Goal: Task Accomplishment & Management: Use online tool/utility

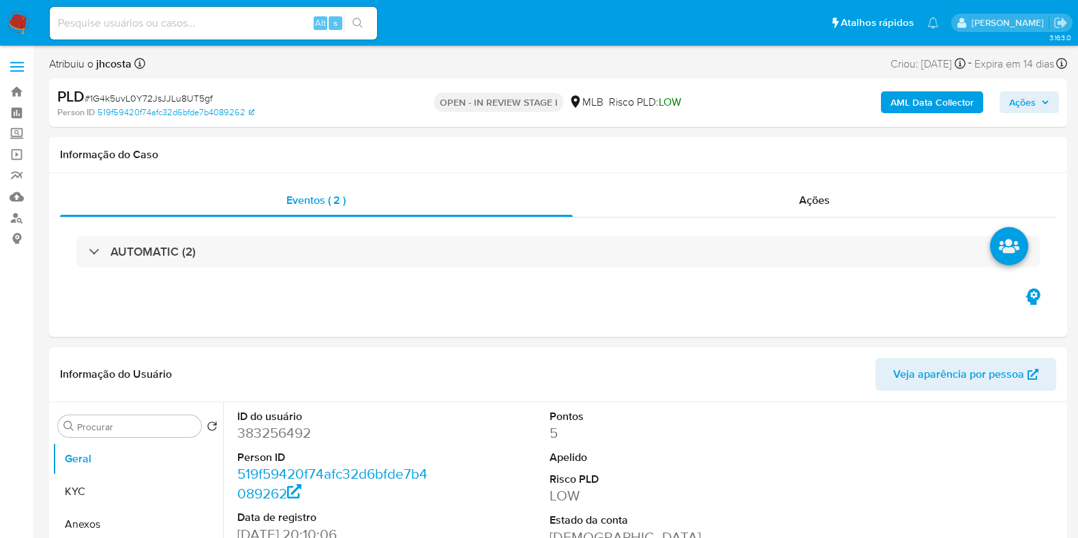
select select "10"
click at [14, 22] on img at bounding box center [18, 23] width 23 height 23
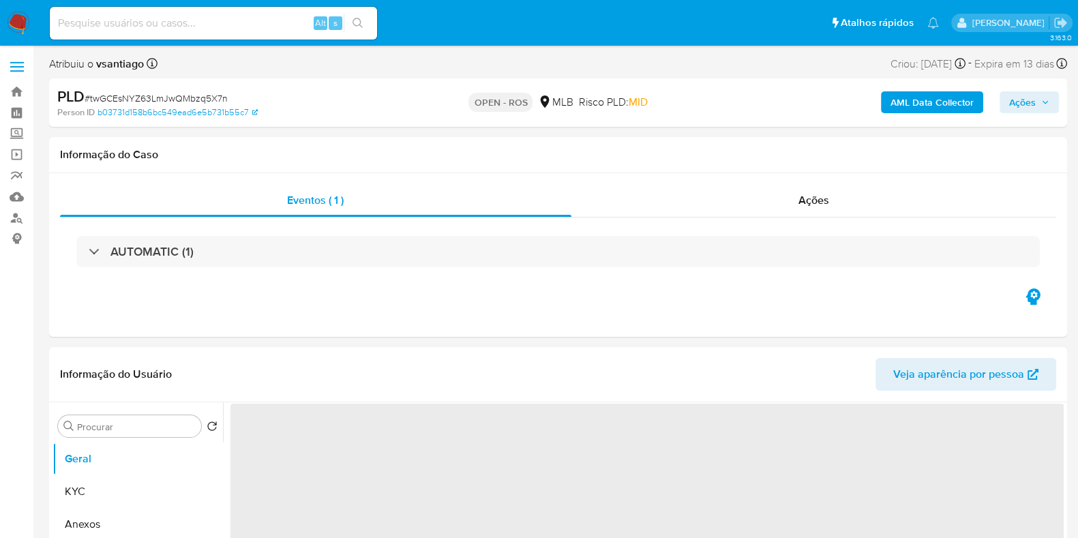
select select "10"
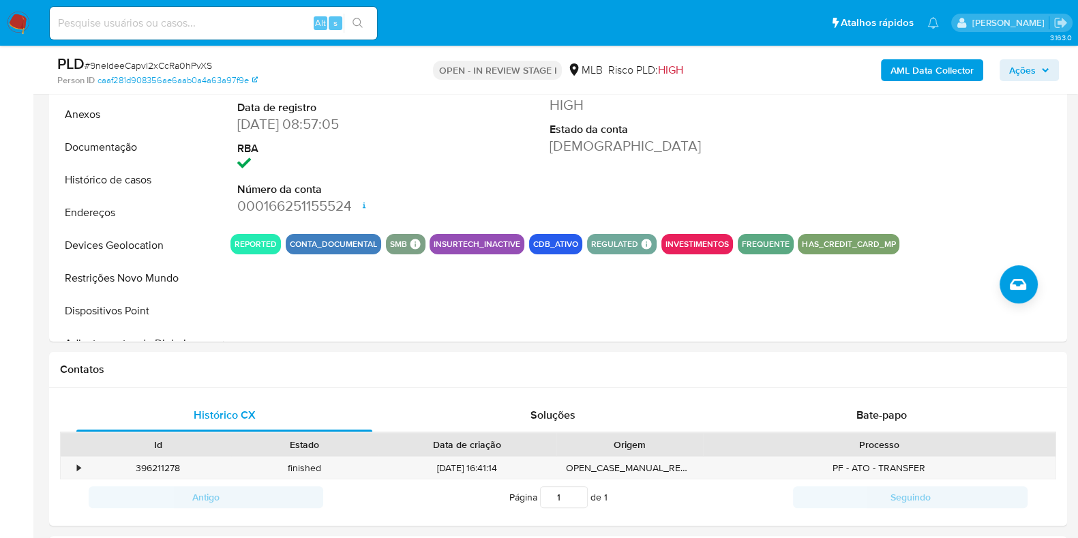
scroll to position [256, 0]
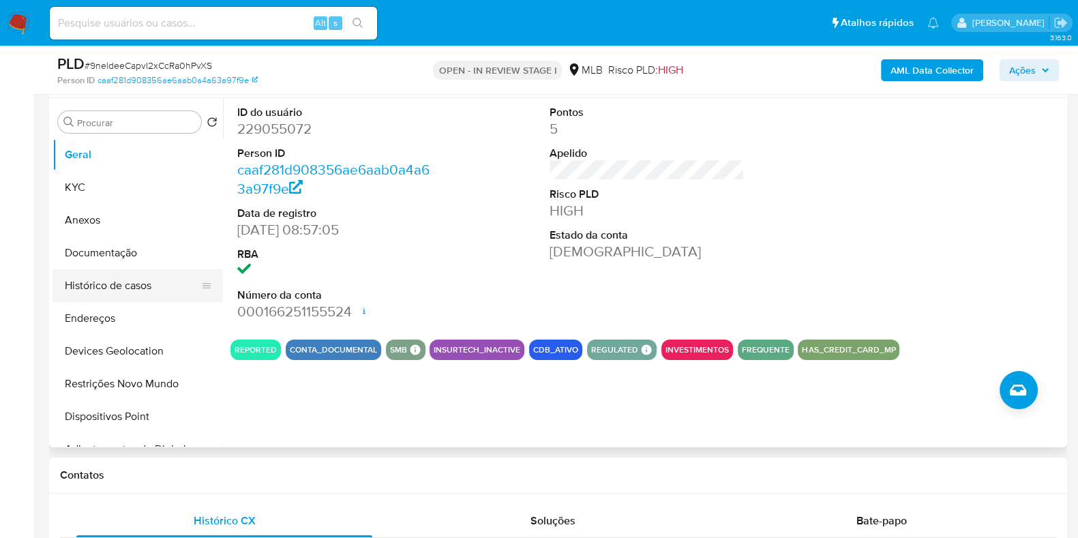
click at [133, 278] on button "Histórico de casos" at bounding box center [133, 285] width 160 height 33
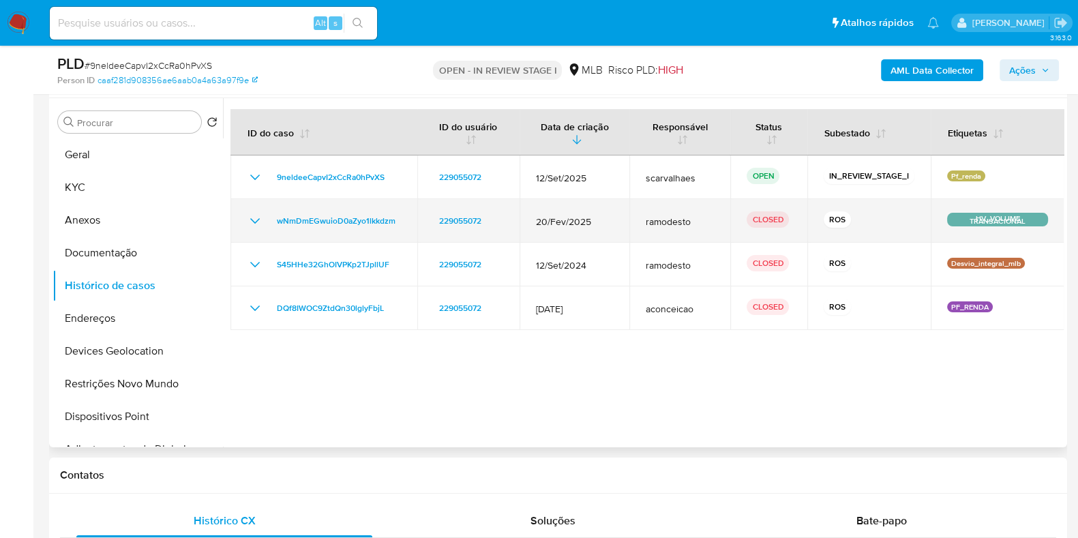
click at [256, 215] on icon "Mostrar/Ocultar" at bounding box center [255, 221] width 16 height 16
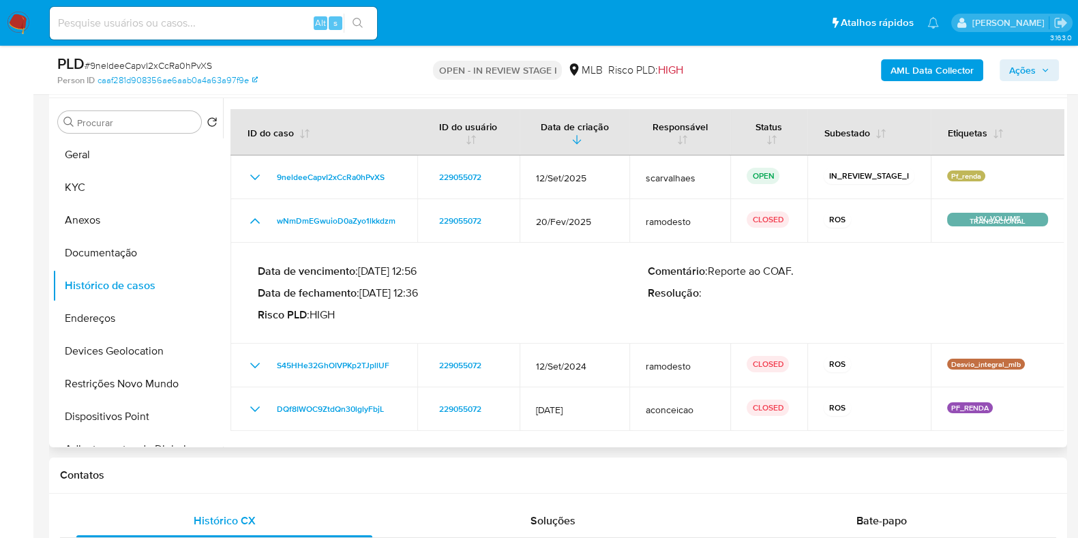
drag, startPoint x: 365, startPoint y: 295, endPoint x: 419, endPoint y: 293, distance: 54.6
click at [419, 293] on p "Data de fechamento : 10/03/2025 12:36" at bounding box center [453, 293] width 390 height 14
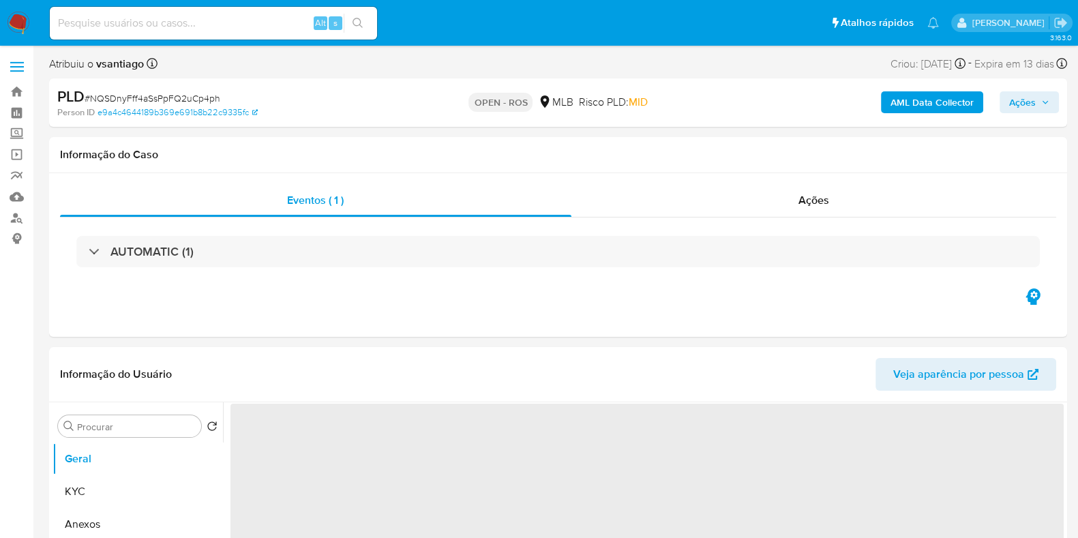
select select "10"
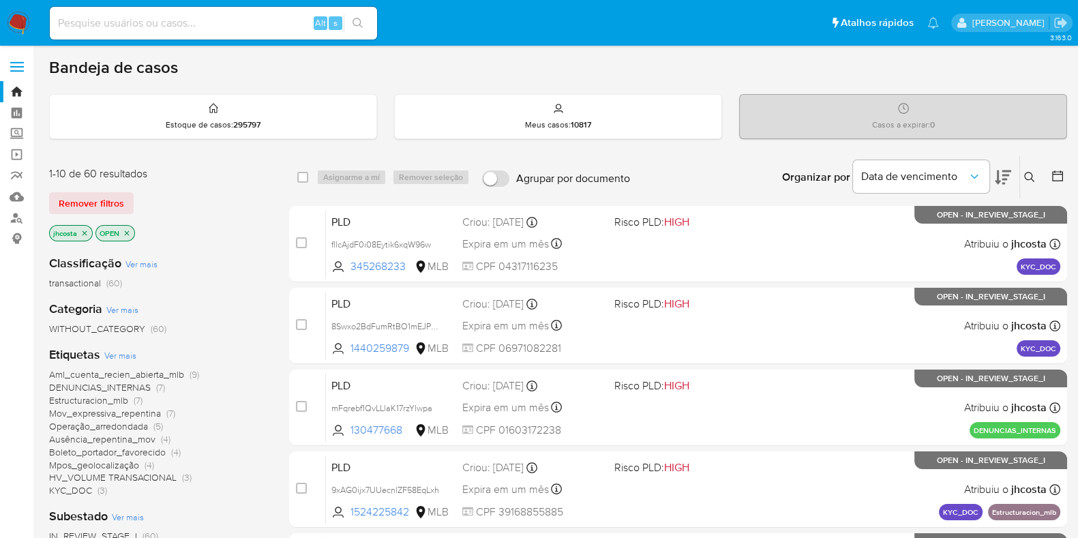
click at [1059, 173] on icon at bounding box center [1058, 176] width 14 height 14
click at [1058, 176] on icon at bounding box center [1058, 176] width 14 height 14
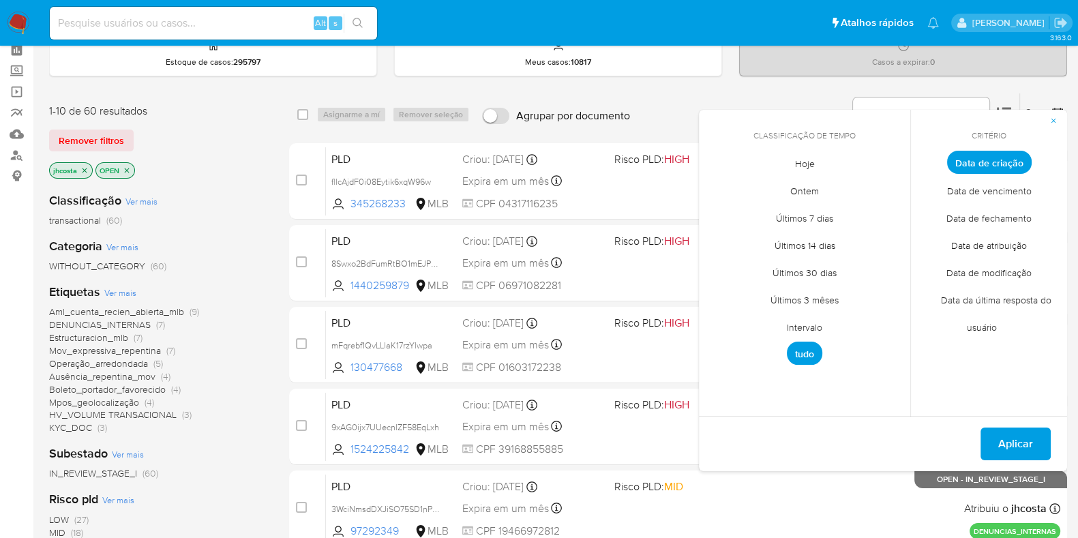
scroll to position [85, 0]
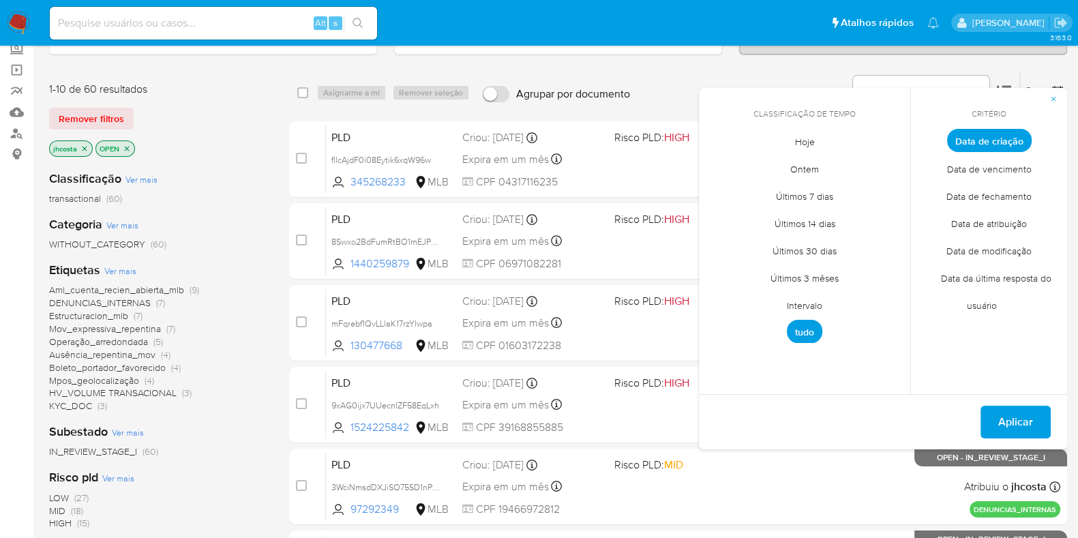
click at [809, 303] on span "Intervalo" at bounding box center [805, 305] width 64 height 28
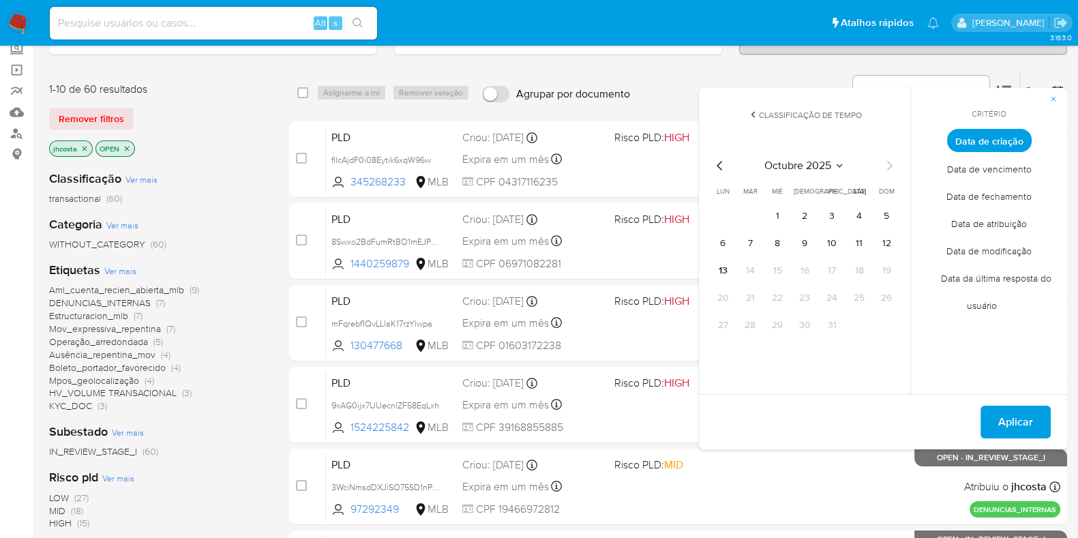
click at [719, 169] on icon "Mes anterior" at bounding box center [720, 166] width 16 height 16
click at [726, 213] on button "1" at bounding box center [723, 216] width 22 height 22
click at [886, 162] on icon "Mes siguiente" at bounding box center [889, 166] width 16 height 16
click at [832, 240] on button "10" at bounding box center [832, 244] width 22 height 22
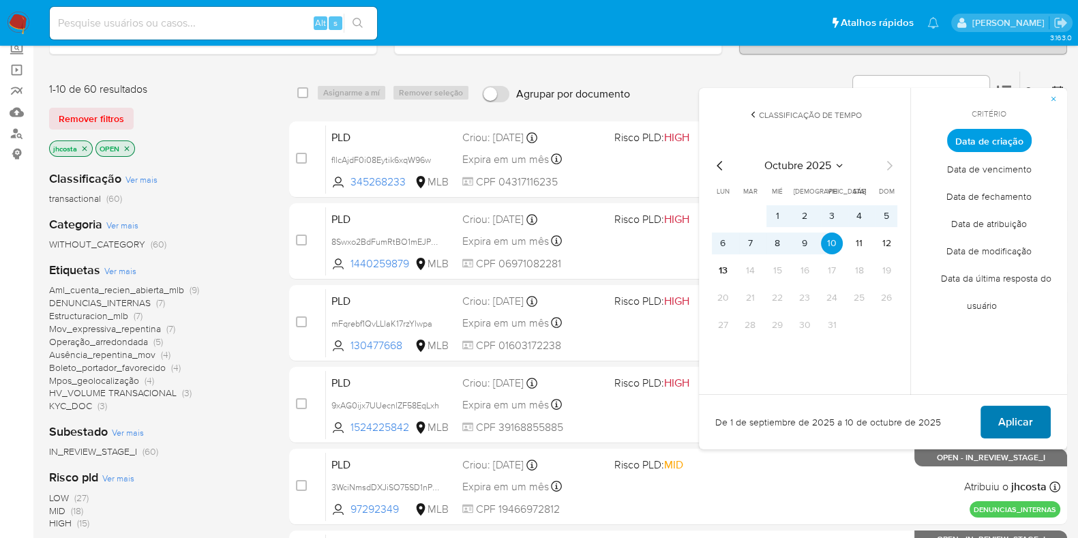
click at [1012, 425] on span "Aplicar" at bounding box center [1015, 422] width 35 height 30
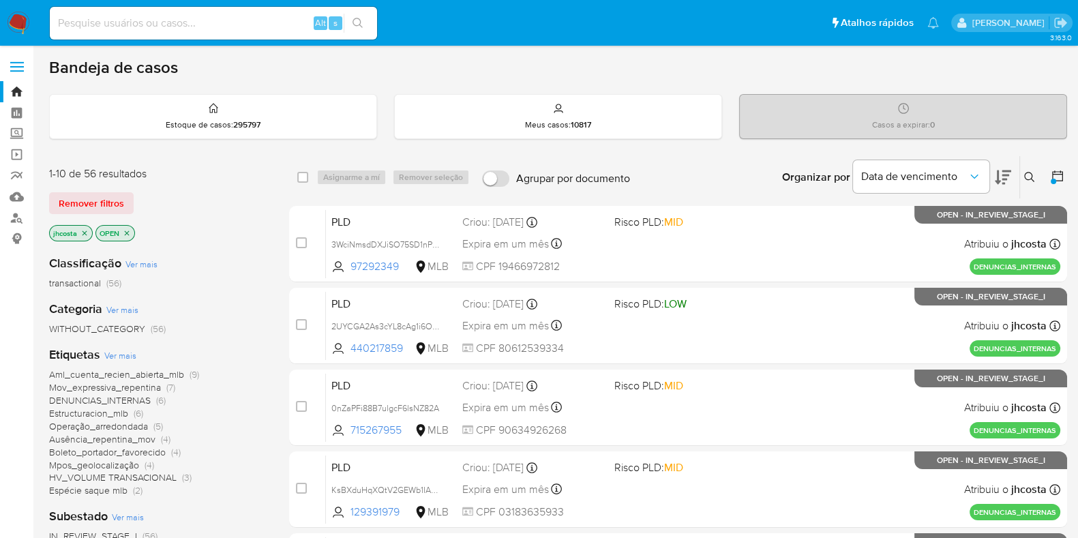
click at [1056, 177] on icon at bounding box center [1058, 176] width 14 height 14
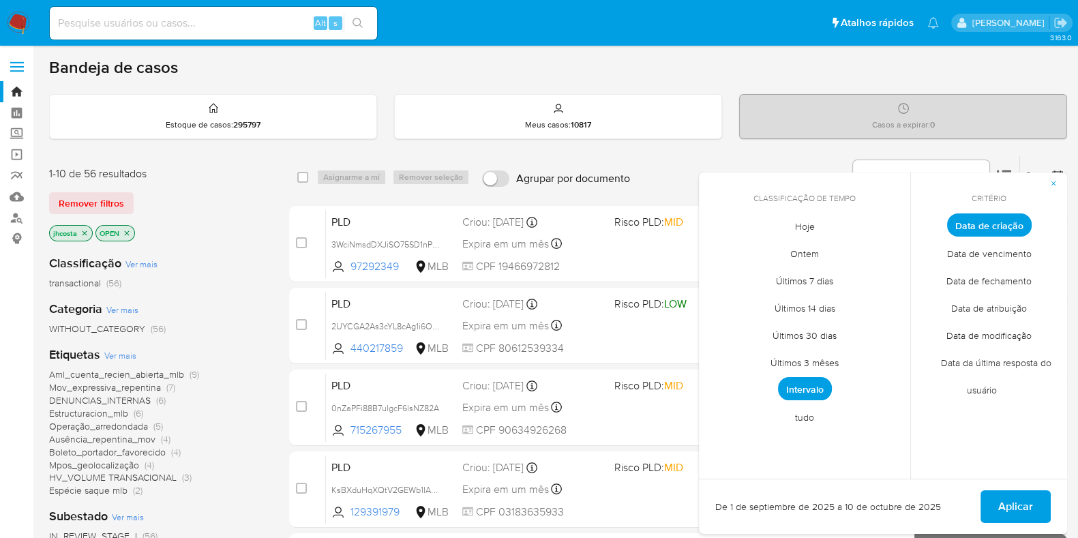
click at [247, 323] on div "WITHOUT_CATEGORY (56)" at bounding box center [158, 329] width 218 height 13
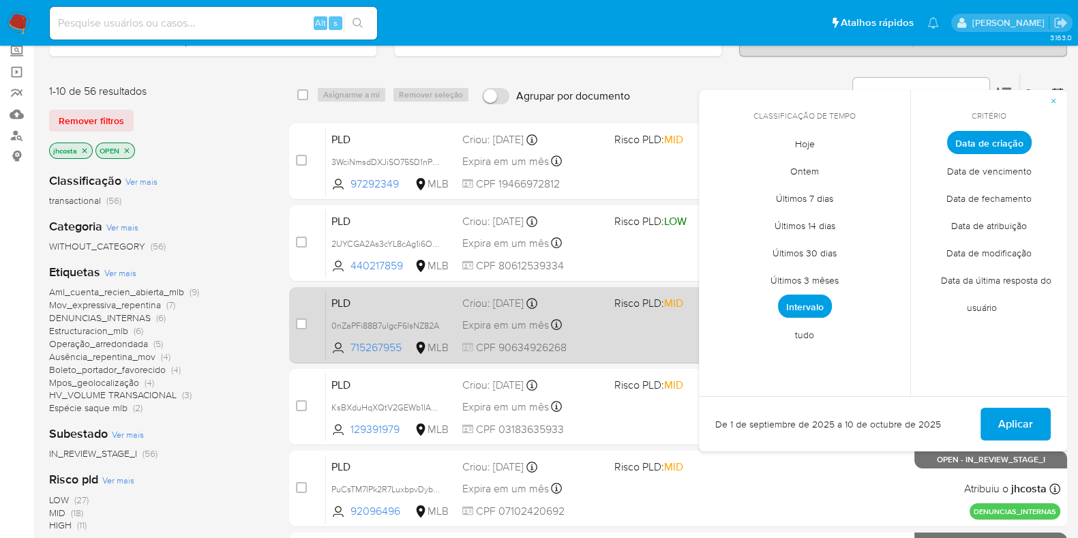
scroll to position [170, 0]
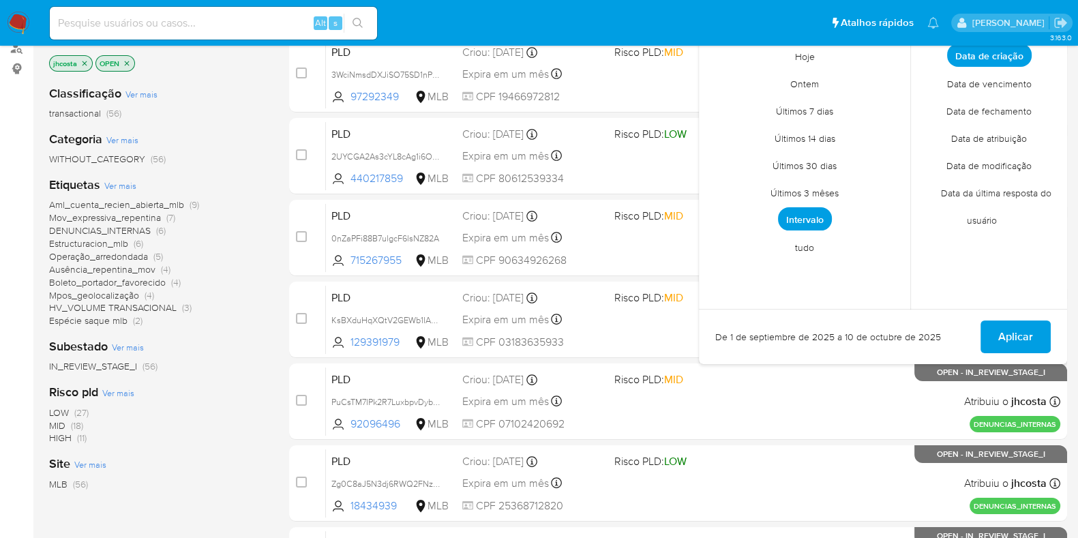
click at [235, 316] on div "Aml_cuenta_recien_abierta_mlb (9) Mov_expressiva_repentina (7) DENUNCIAS_INTERN…" at bounding box center [158, 262] width 218 height 129
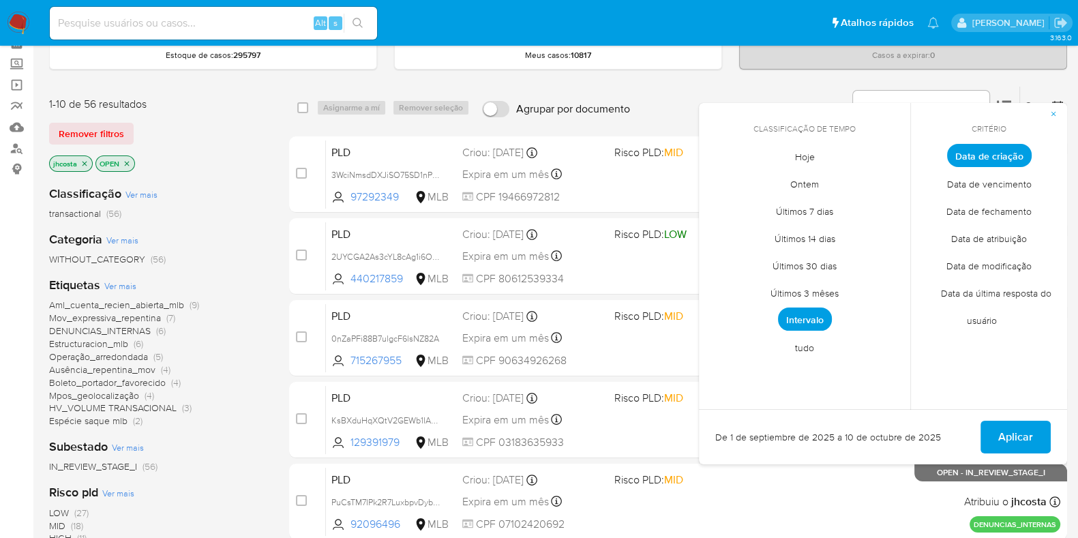
scroll to position [0, 0]
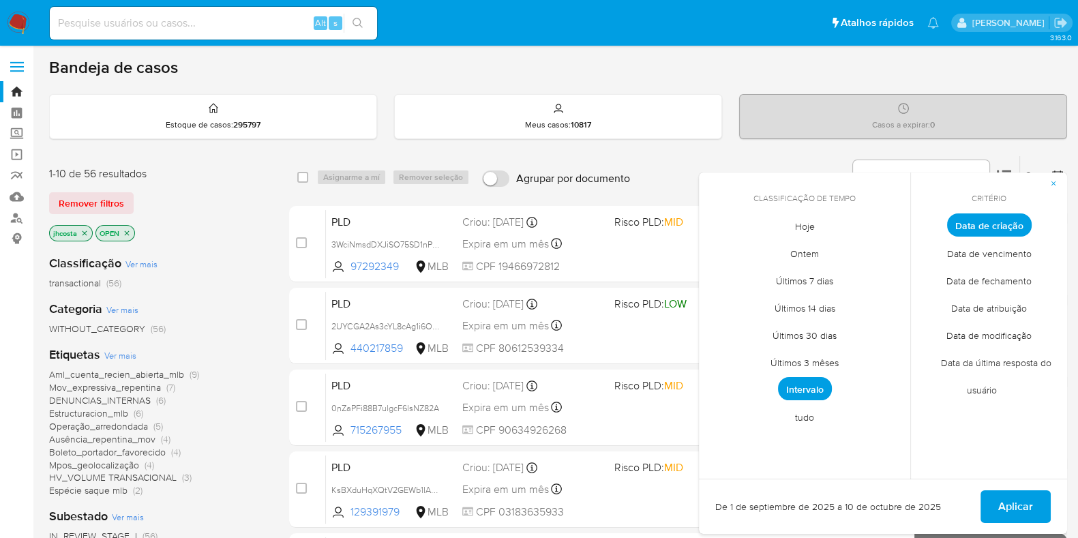
click at [1055, 187] on span "button" at bounding box center [1053, 183] width 8 height 19
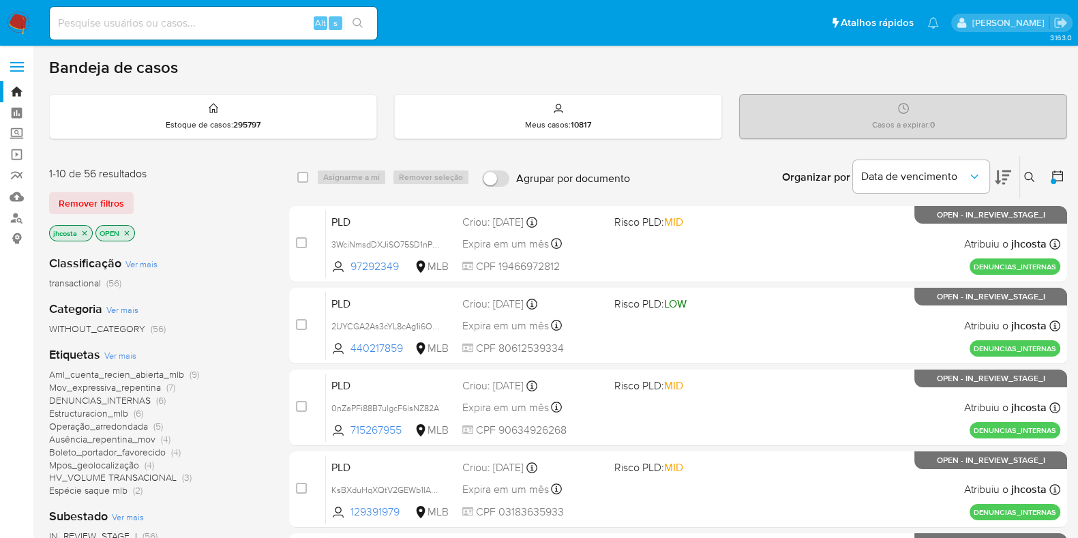
click at [84, 235] on icon "close-filter" at bounding box center [84, 233] width 8 height 8
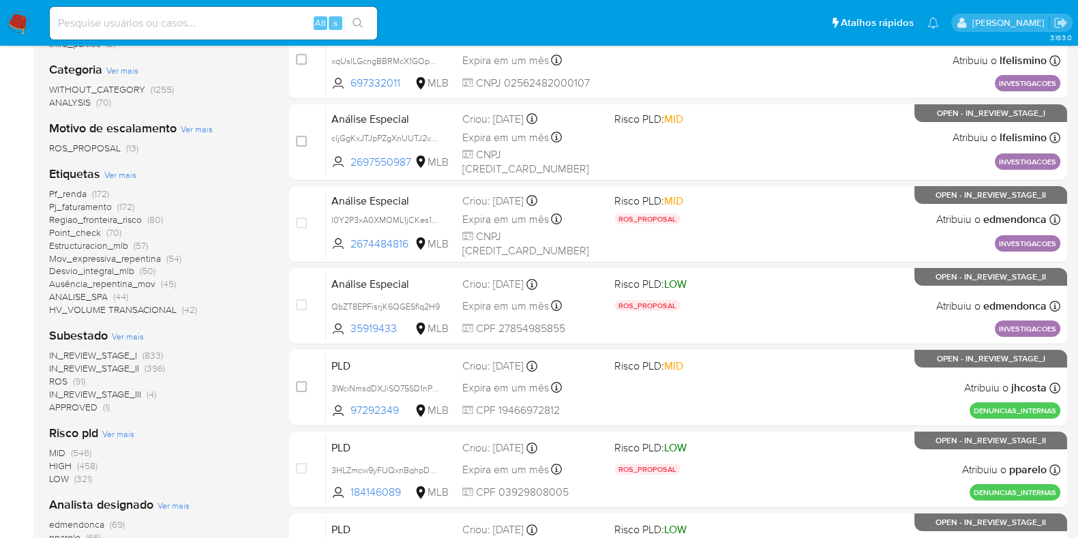
scroll to position [426, 0]
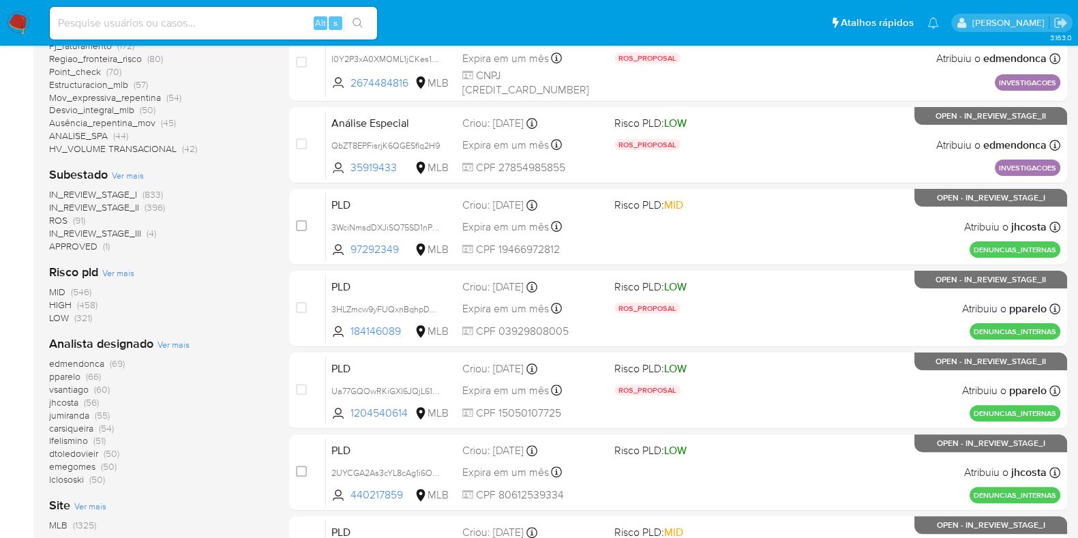
click at [64, 403] on span "jhcosta" at bounding box center [63, 403] width 29 height 14
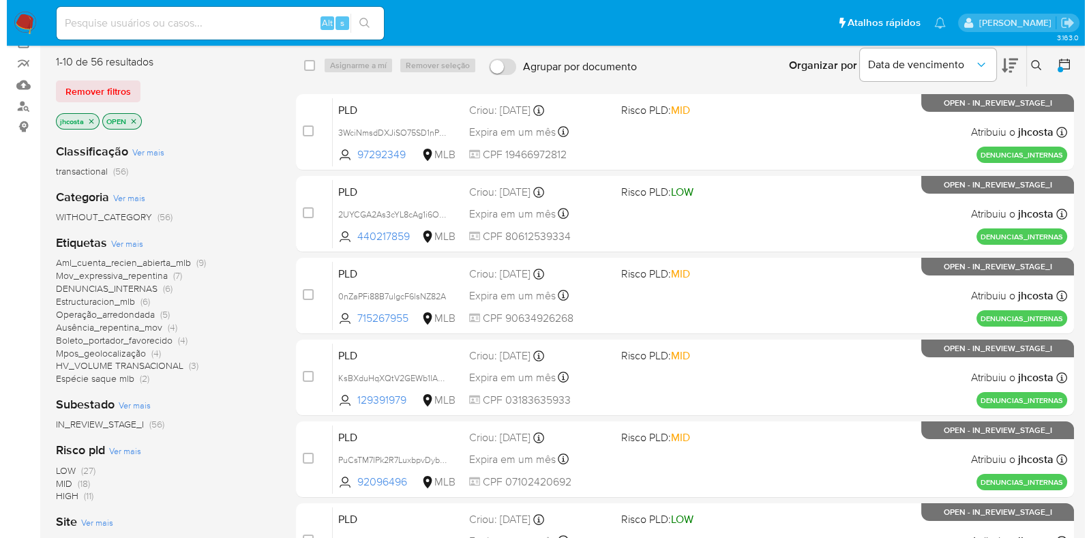
scroll to position [85, 0]
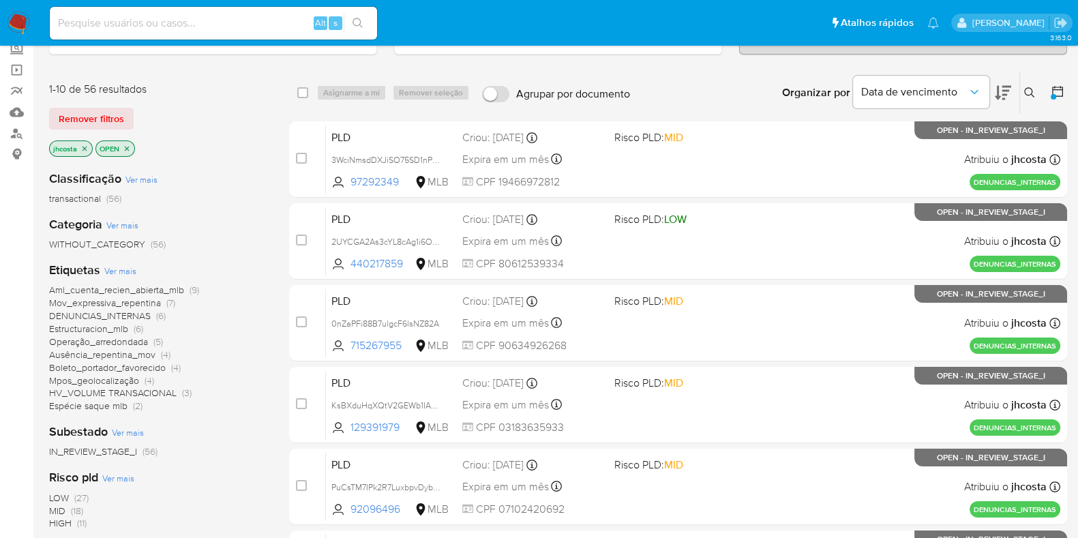
click at [117, 268] on span "Ver mais" at bounding box center [120, 271] width 32 height 12
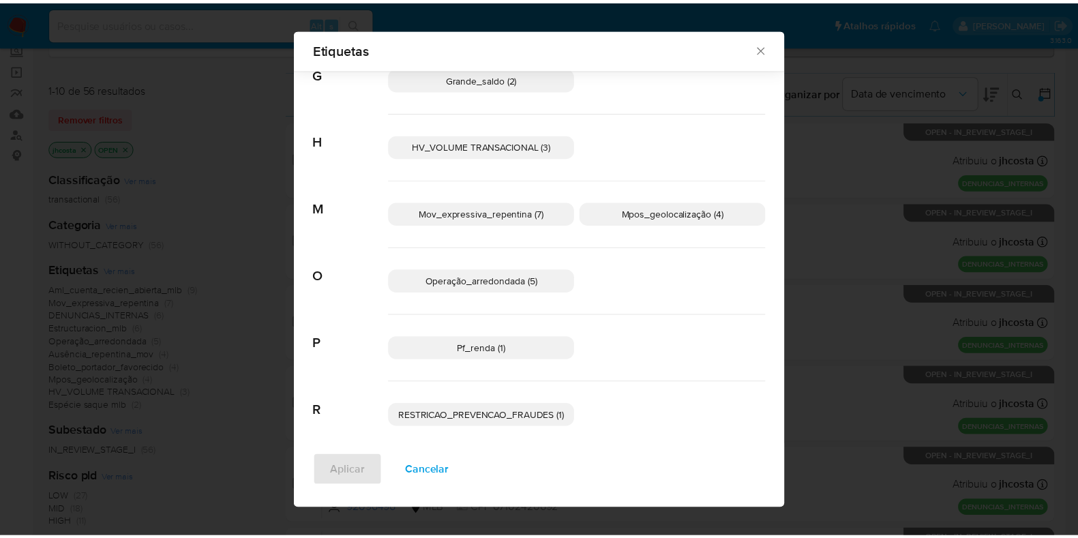
scroll to position [453, 0]
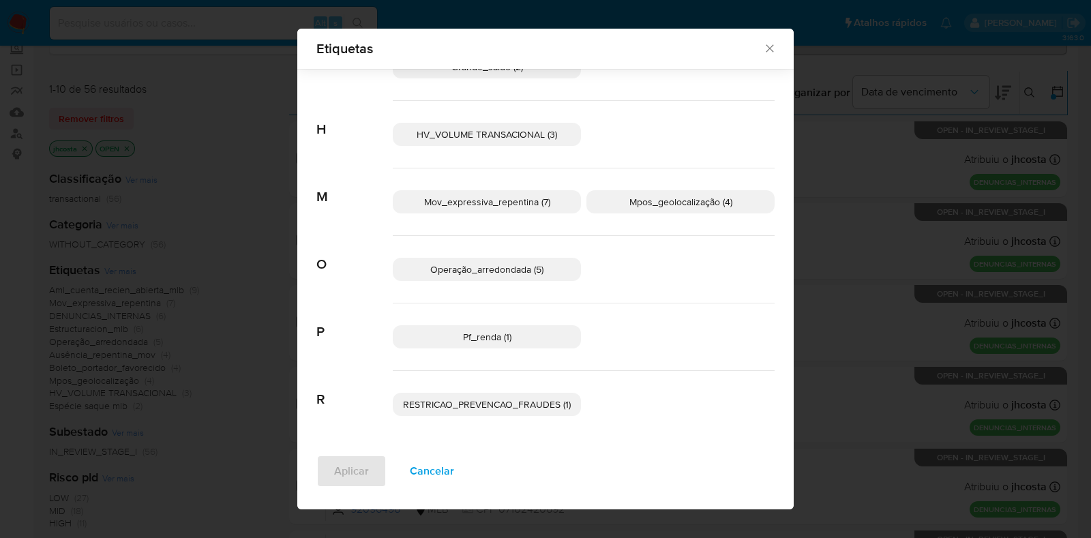
click at [235, 361] on div "Etiquetas Buscar A Aml_cuenta_recien_abierta_mlb (9) Ausência_repentina_mov (4)…" at bounding box center [545, 269] width 1091 height 538
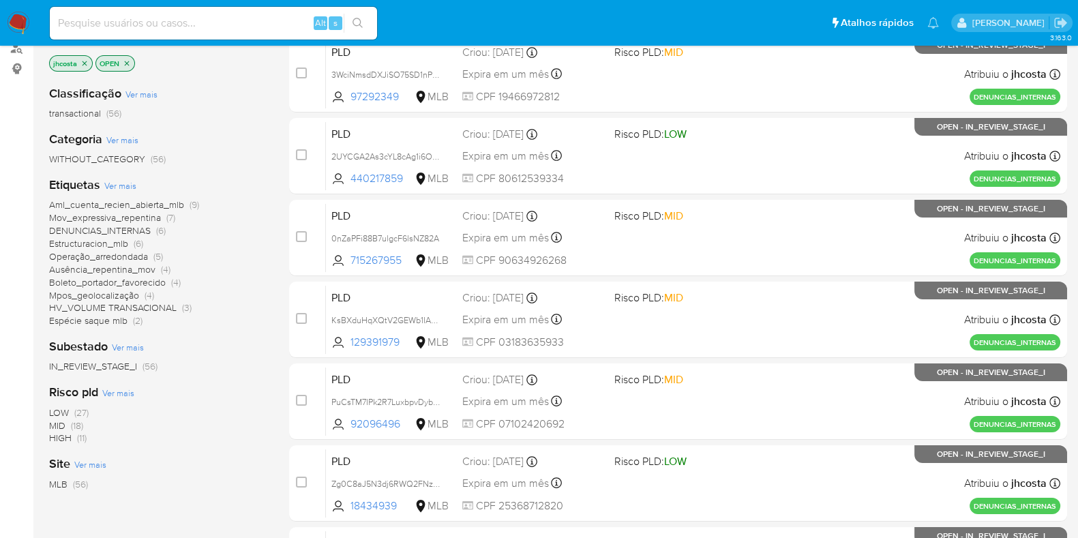
scroll to position [85, 0]
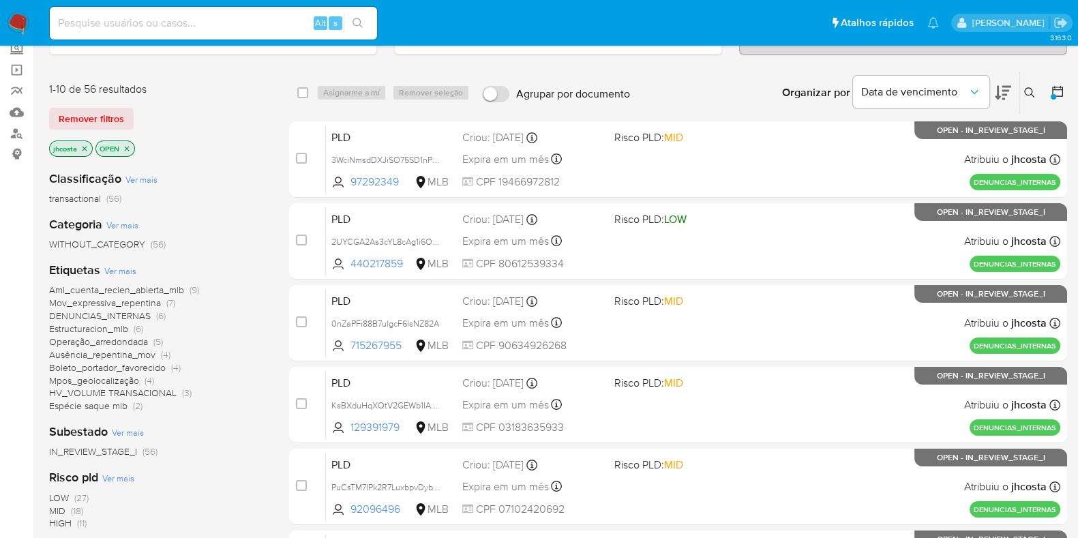
click at [147, 303] on span "Mov_expressiva_repentina" at bounding box center [105, 303] width 112 height 14
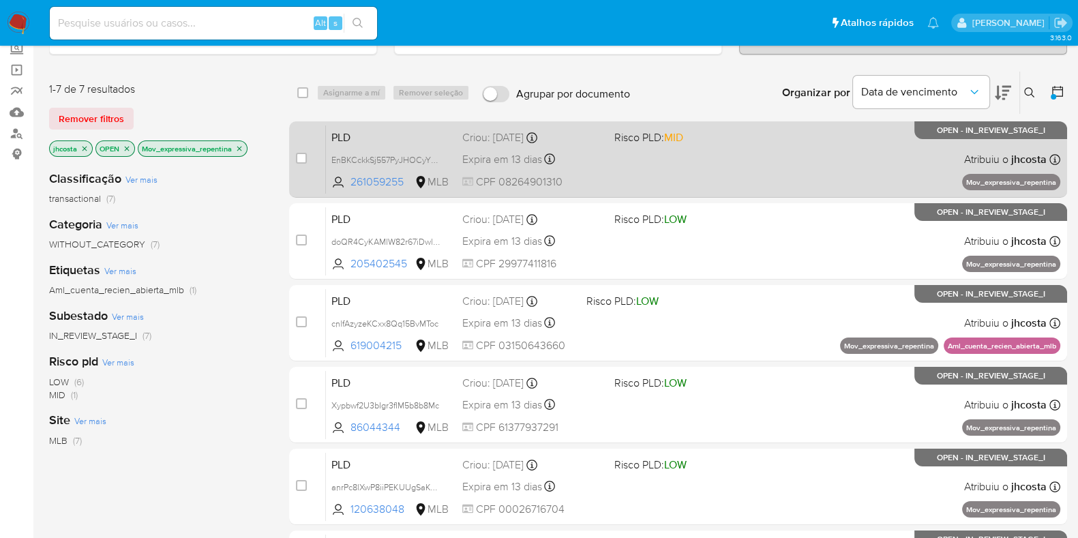
click at [683, 169] on div "PLD EnBKCckkSj557PyJHOCyYSRL 261059255 MLB Risco PLD: MID Criou: 12/09/2025 Cri…" at bounding box center [693, 159] width 734 height 69
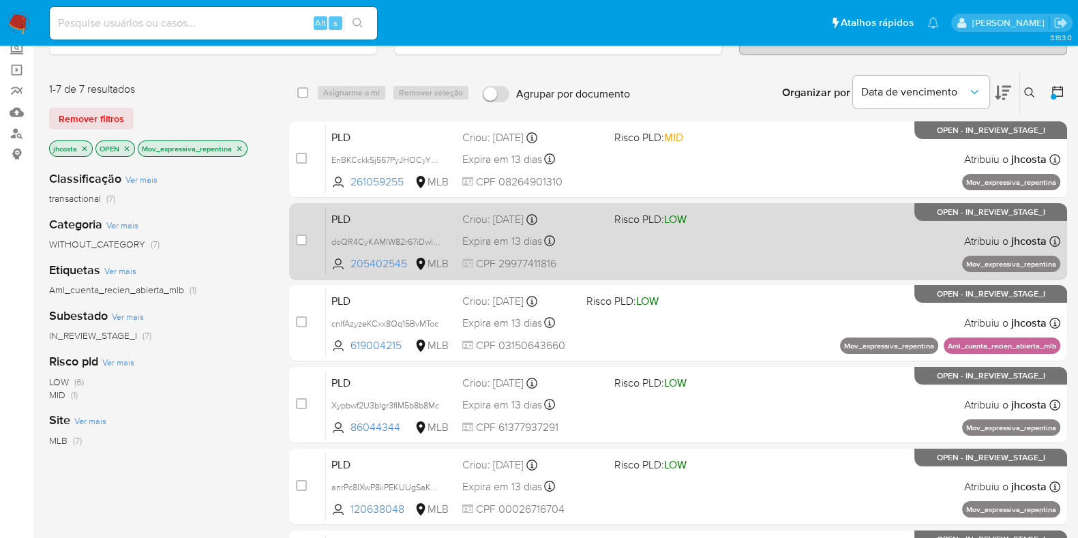
click at [588, 223] on div "Criou: 12/09/2025 Criou: 12/09/2025 00:17:31" at bounding box center [532, 219] width 141 height 15
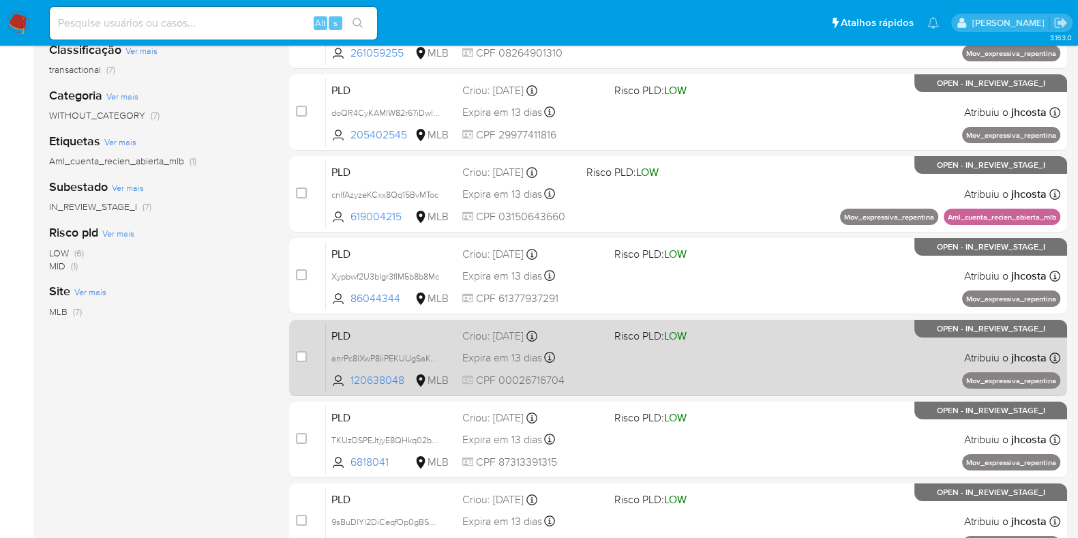
scroll to position [256, 0]
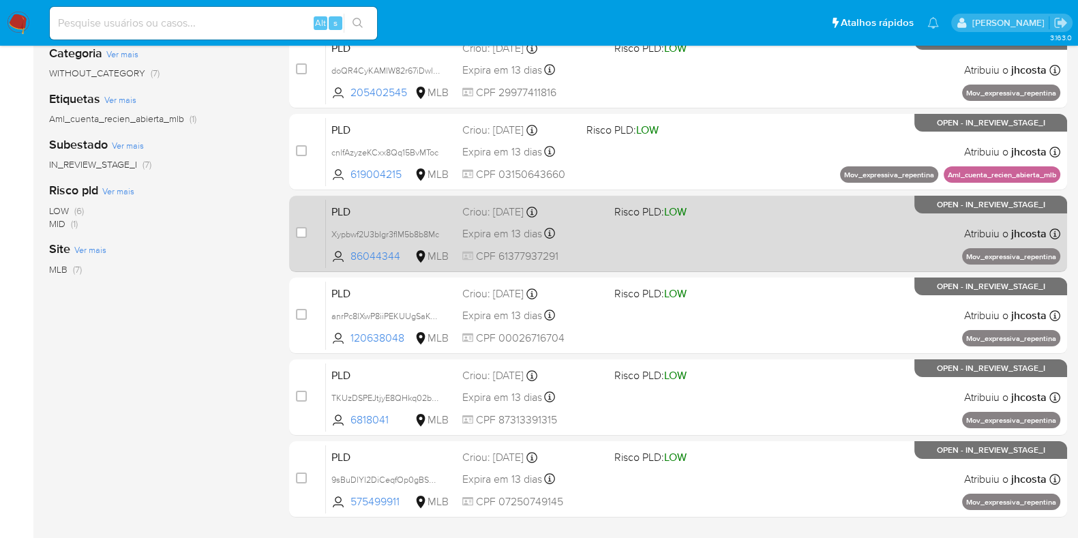
click at [723, 241] on div "PLD Xypbwf2U3bIgr3fIM5b8b8Mc 86044344 MLB Risco PLD: LOW Criou: 12/09/2025 Crio…" at bounding box center [693, 233] width 734 height 69
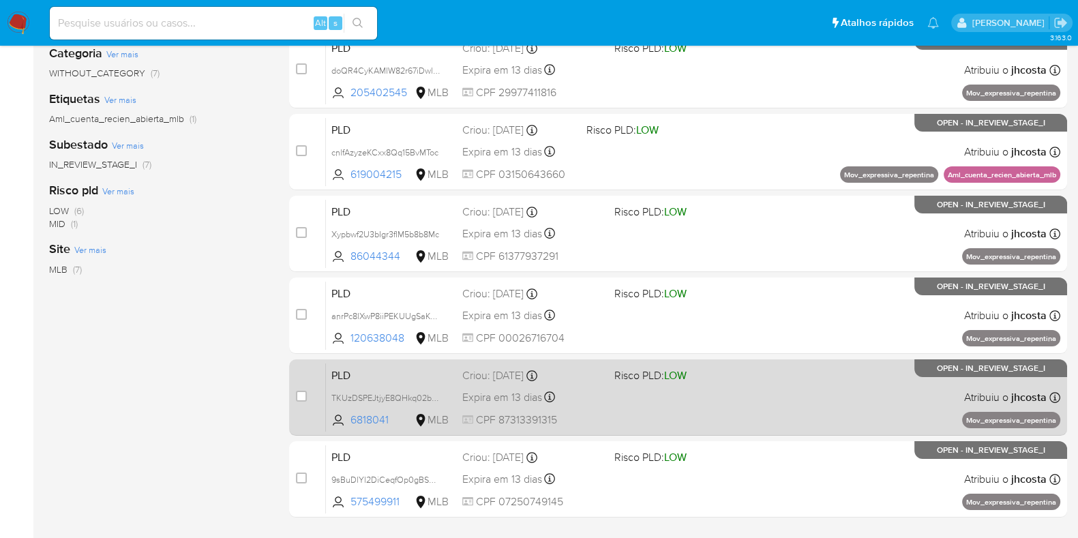
scroll to position [340, 0]
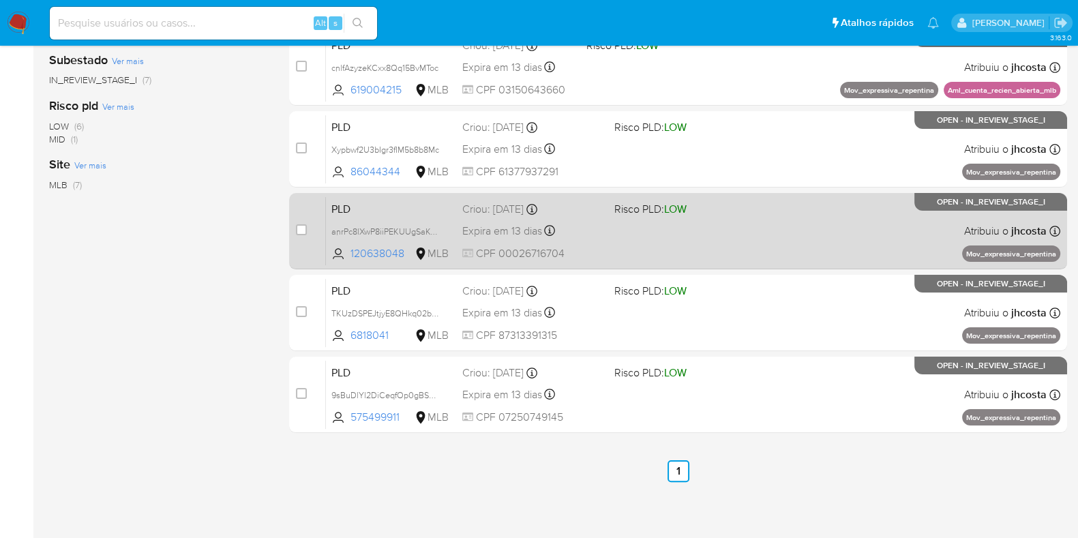
click at [602, 246] on span "CPF 00026716704" at bounding box center [532, 253] width 141 height 15
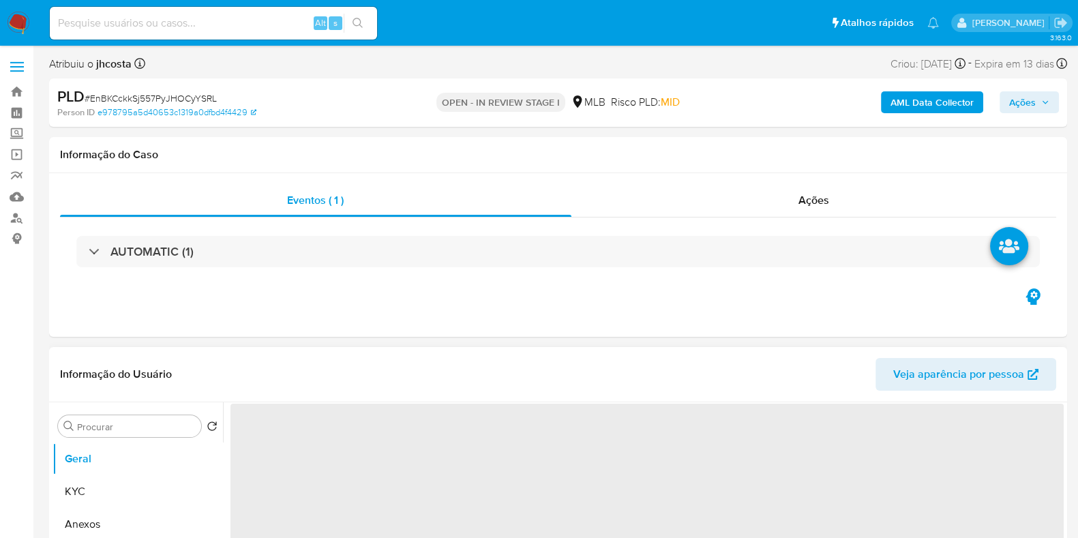
select select "10"
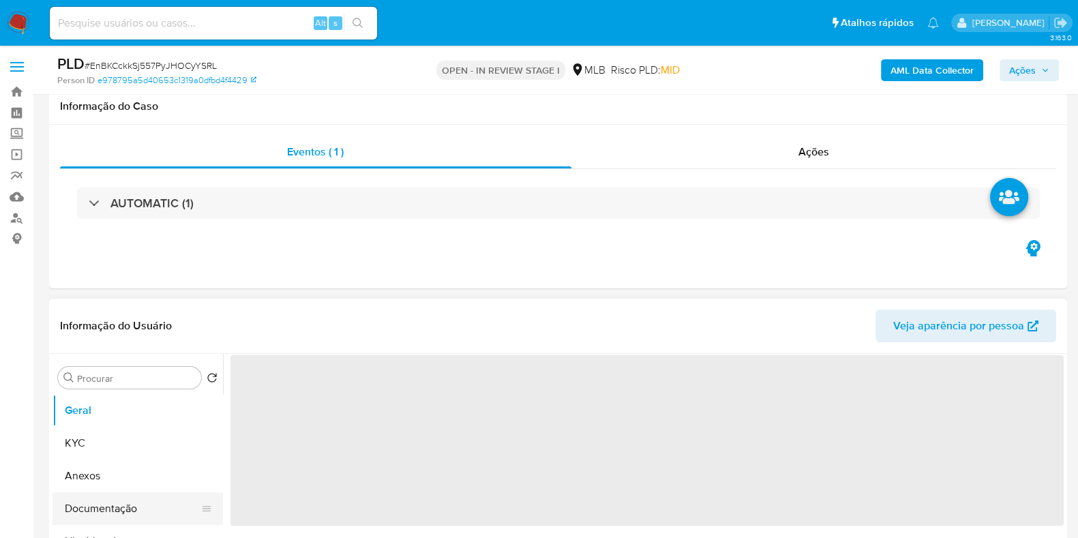
scroll to position [170, 0]
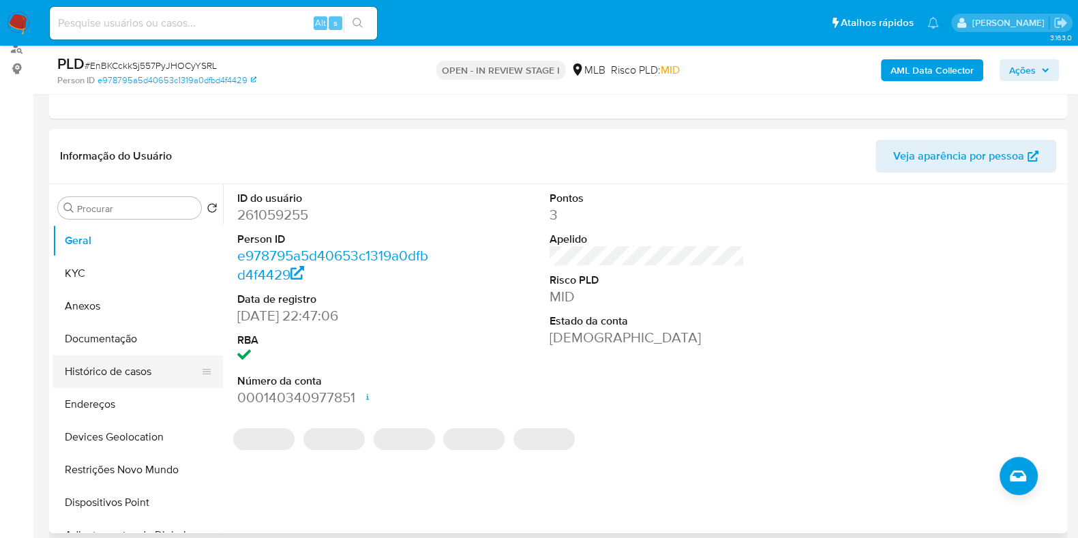
click at [142, 366] on button "Histórico de casos" at bounding box center [133, 371] width 160 height 33
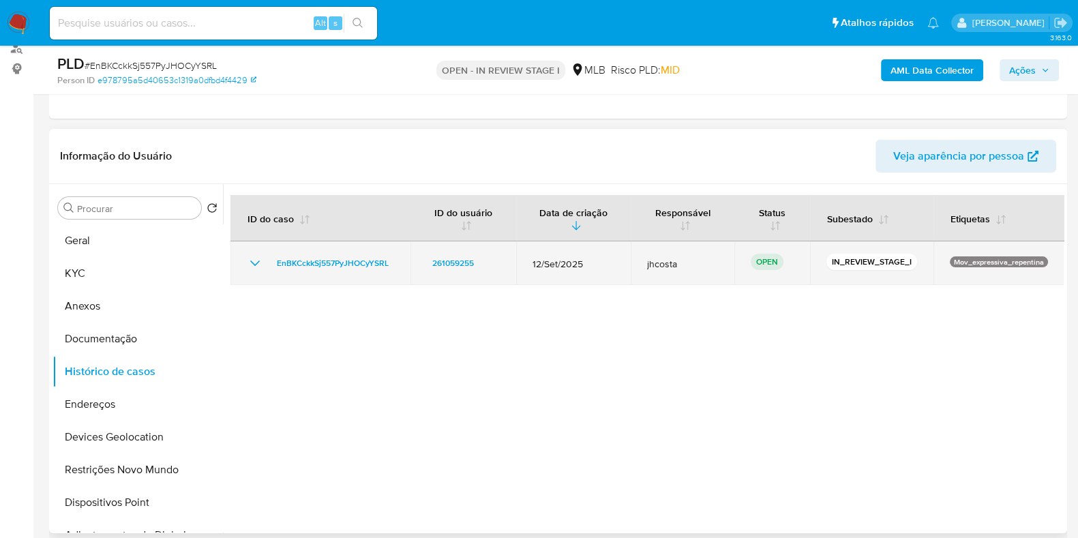
click at [252, 257] on icon "Mostrar/Ocultar" at bounding box center [255, 263] width 16 height 16
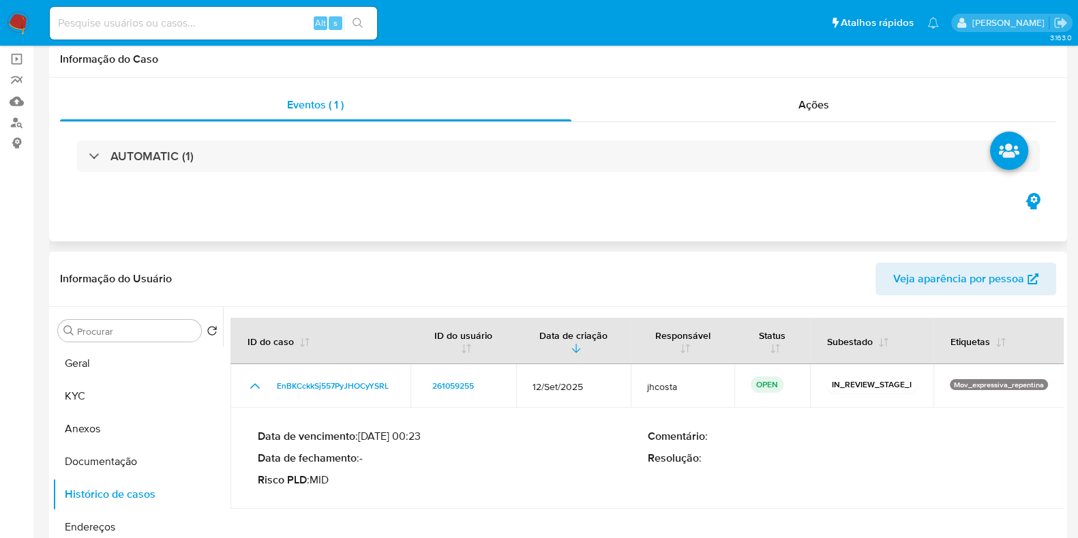
scroll to position [0, 0]
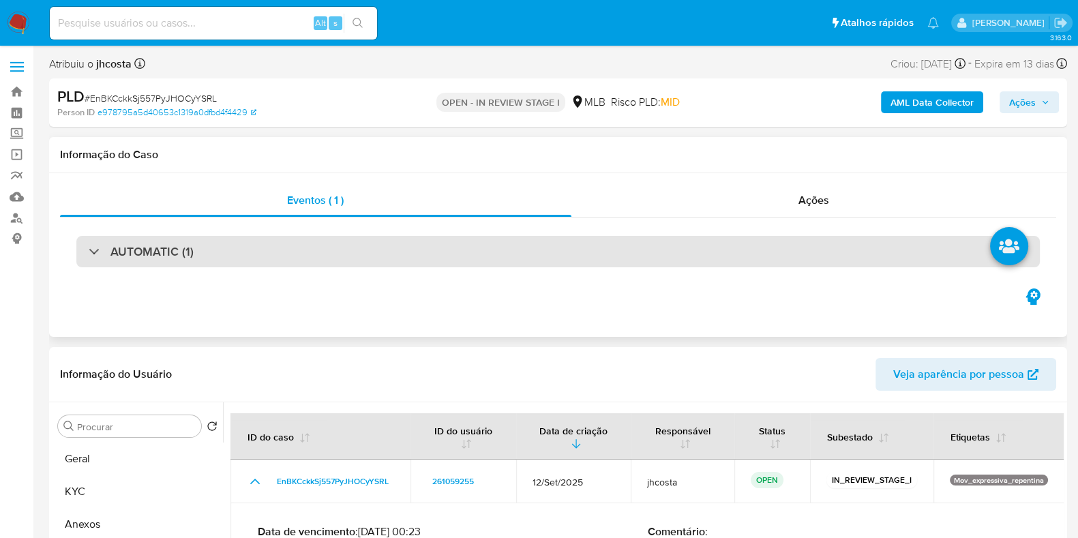
click at [220, 254] on div "AUTOMATIC (1)" at bounding box center [558, 251] width 964 height 31
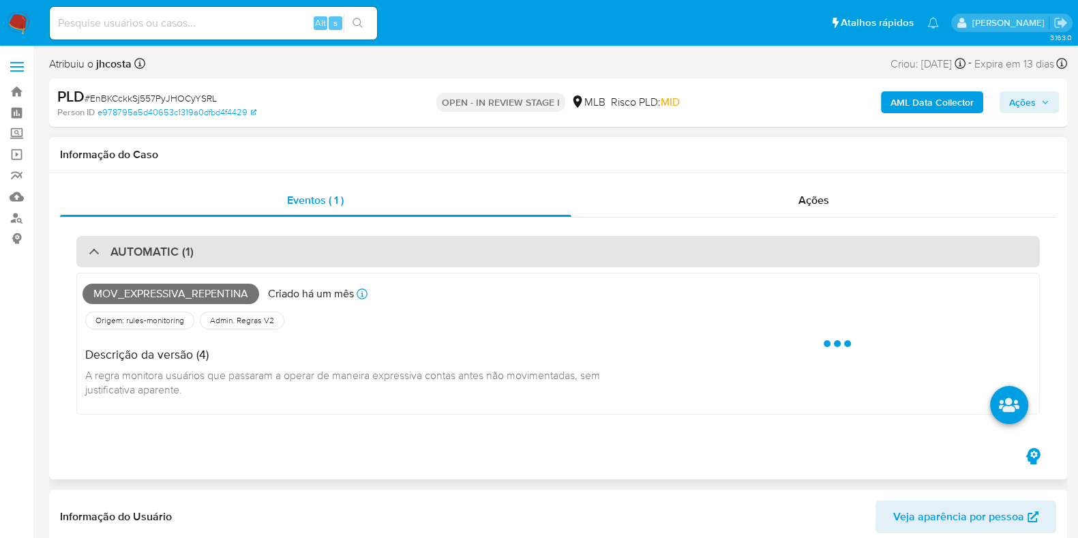
click at [220, 254] on div "AUTOMATIC (1)" at bounding box center [558, 251] width 964 height 31
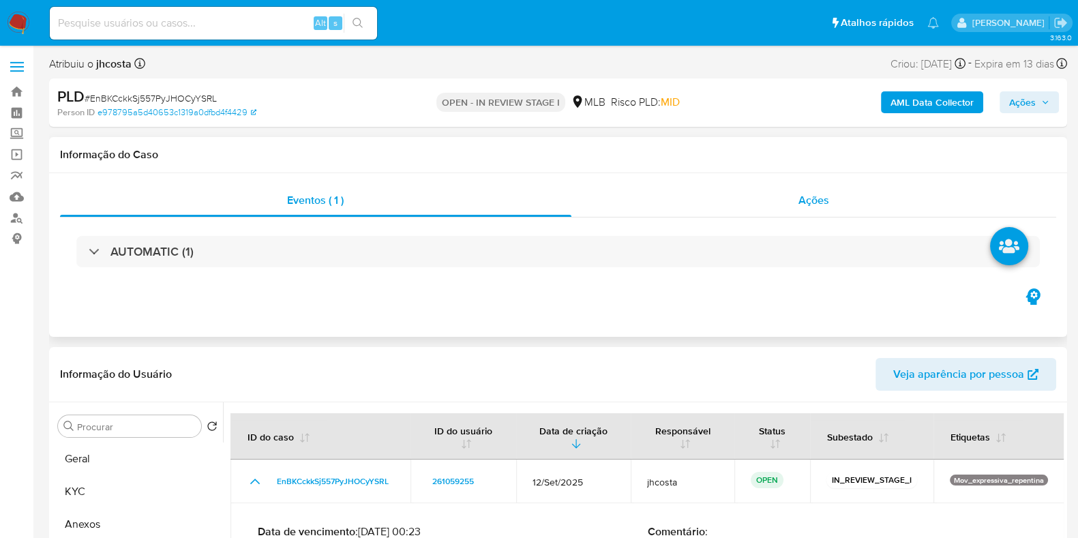
click at [805, 190] on div "Ações" at bounding box center [814, 200] width 486 height 33
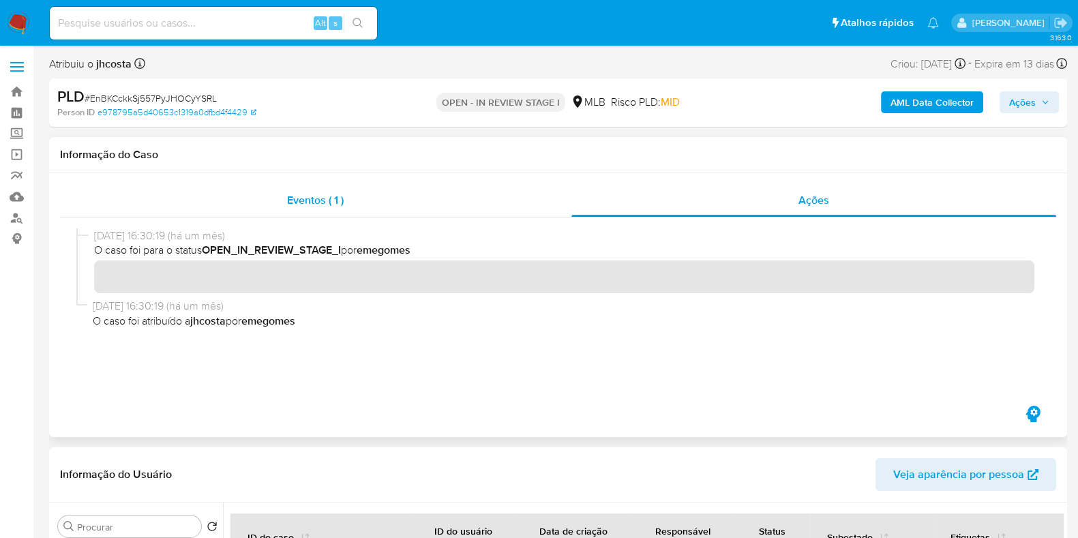
click at [297, 200] on span "Eventos ( 1 )" at bounding box center [315, 200] width 57 height 16
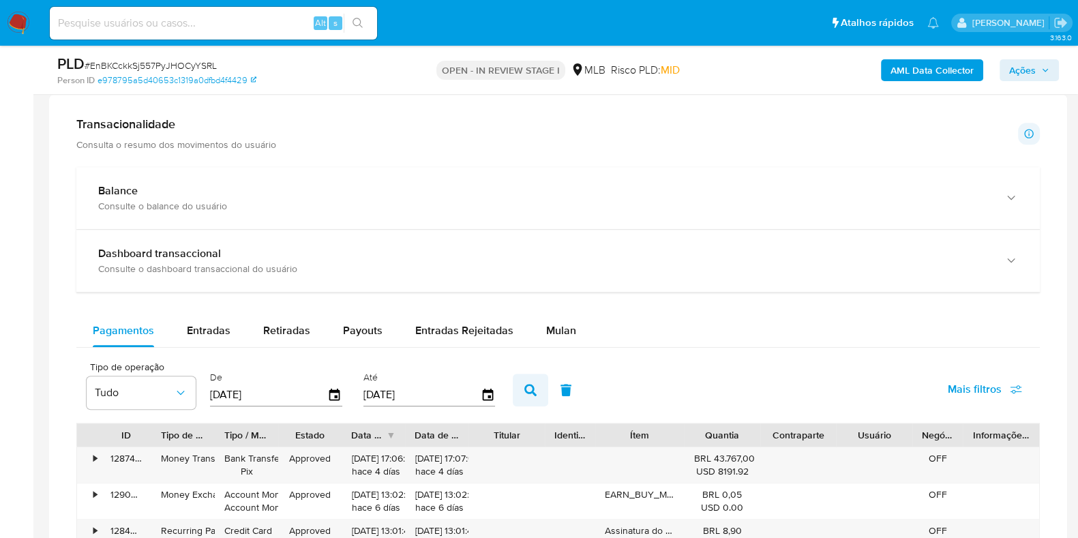
scroll to position [1023, 0]
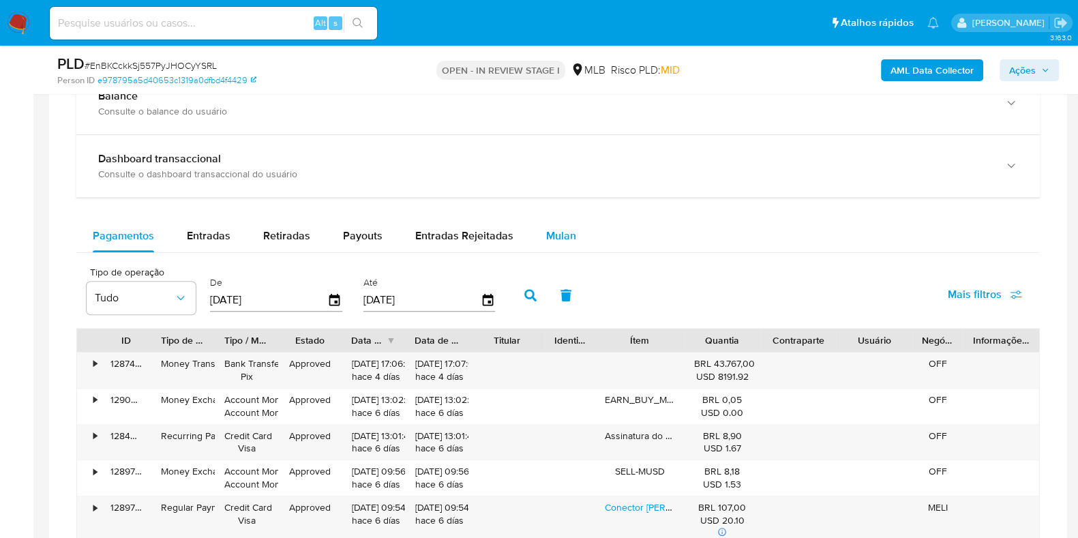
click at [559, 229] on span "Mulan" at bounding box center [561, 236] width 30 height 16
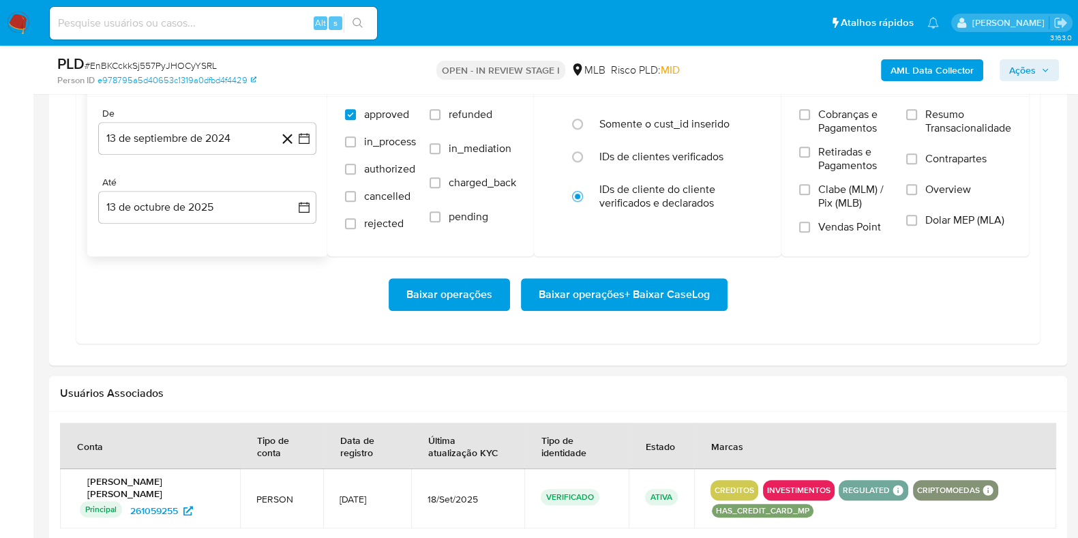
scroll to position [1193, 0]
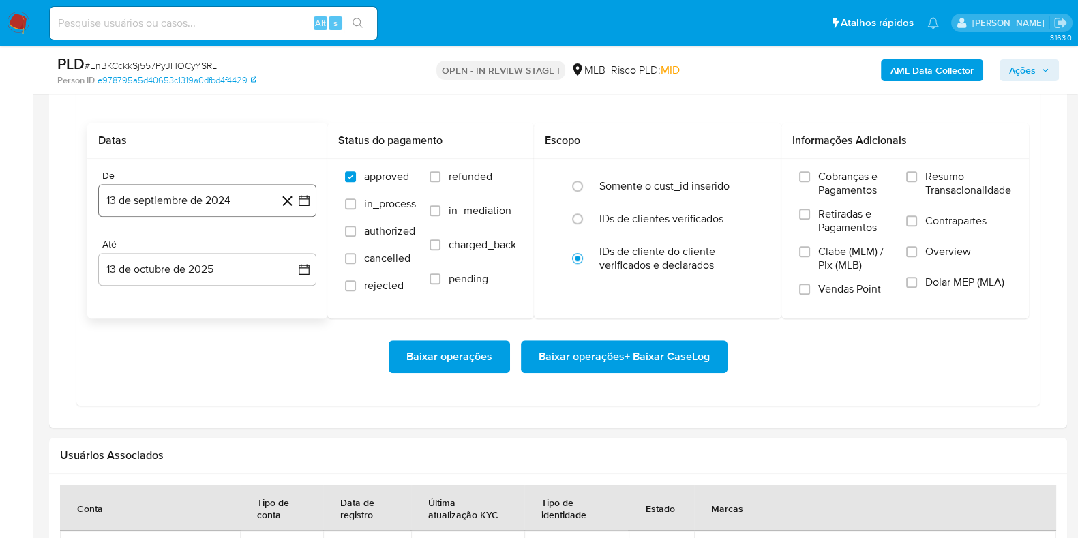
click at [222, 188] on button "13 de septiembre de 2024" at bounding box center [207, 200] width 218 height 33
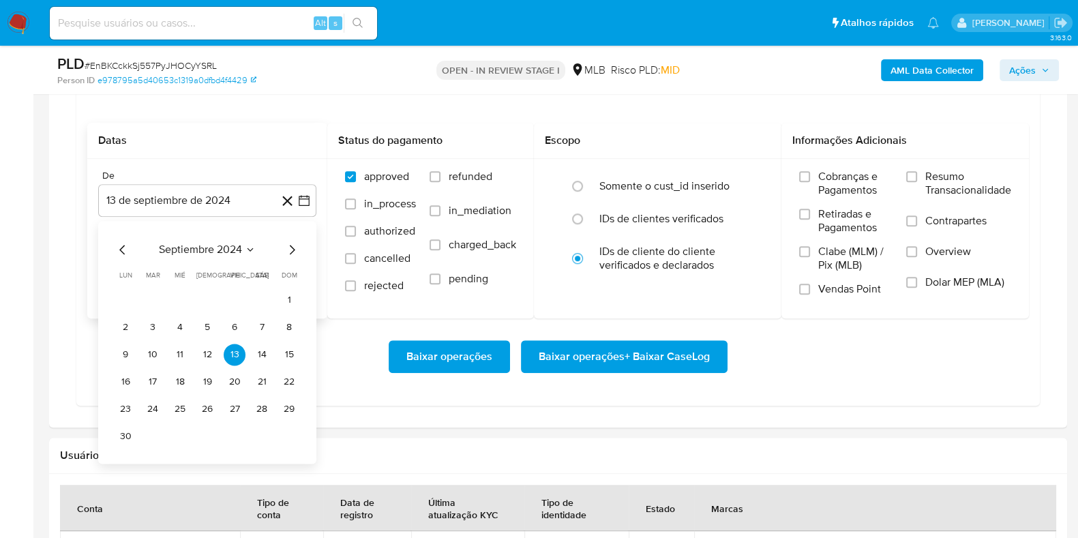
click at [224, 243] on span "septiembre 2024" at bounding box center [200, 250] width 83 height 14
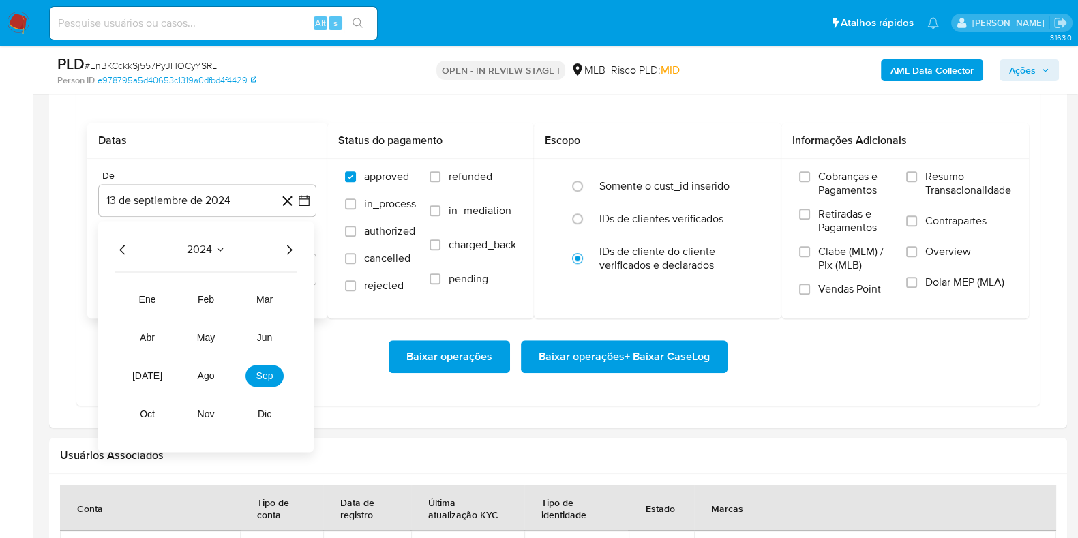
click at [289, 245] on icon "Año siguiente" at bounding box center [289, 250] width 5 height 10
click at [267, 299] on span "mar" at bounding box center [264, 299] width 16 height 11
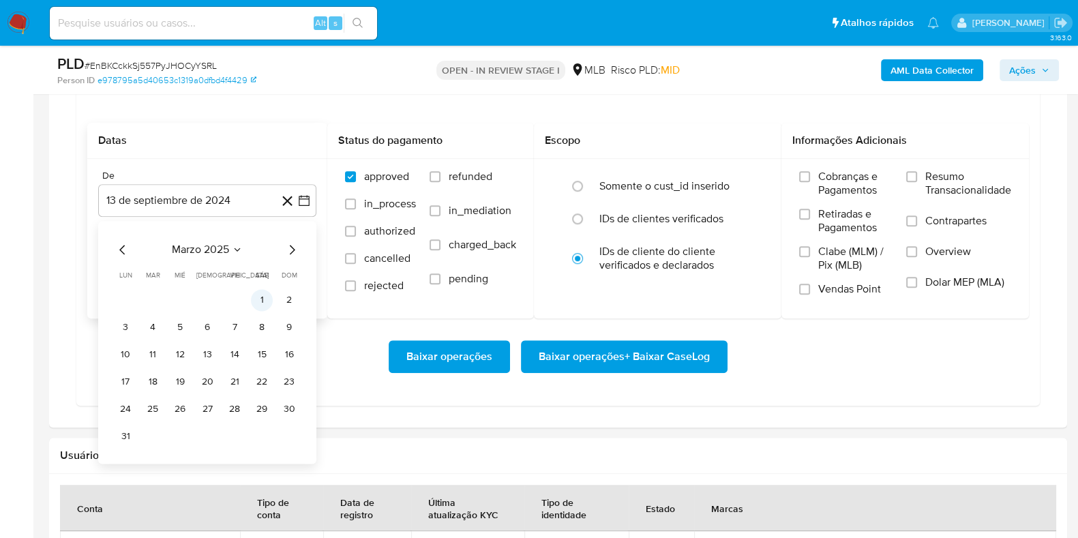
click at [267, 289] on button "1" at bounding box center [262, 300] width 22 height 22
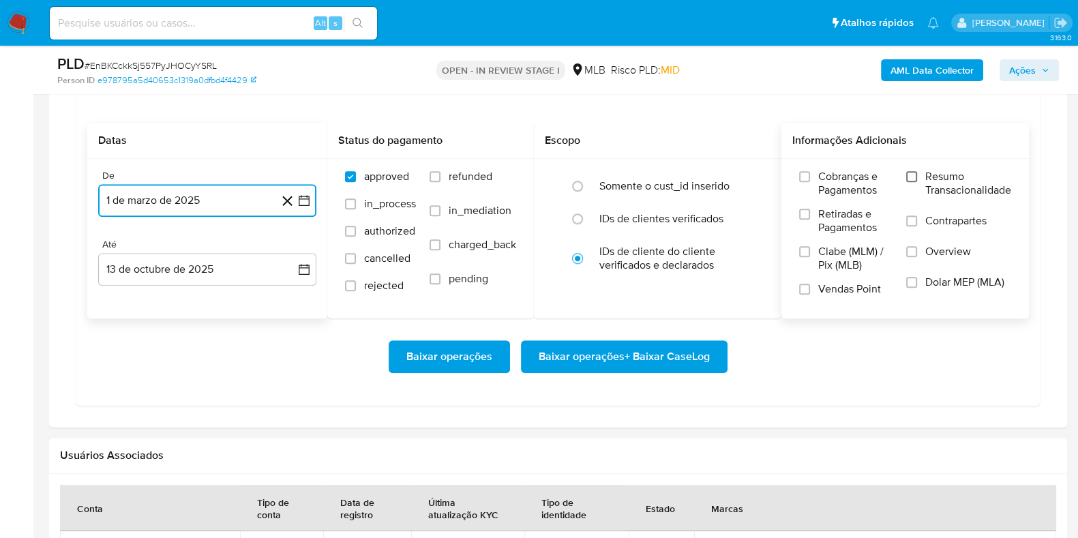
click at [911, 171] on input "Resumo Transacionalidade" at bounding box center [911, 176] width 11 height 11
click at [621, 356] on span "Baixar operações + Baixar CaseLog" at bounding box center [624, 357] width 171 height 30
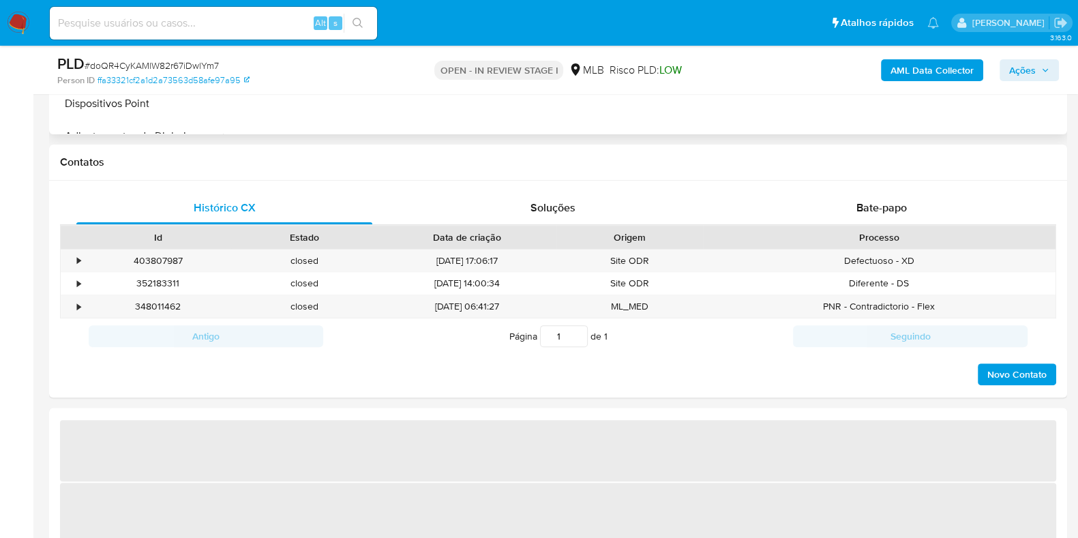
scroll to position [767, 0]
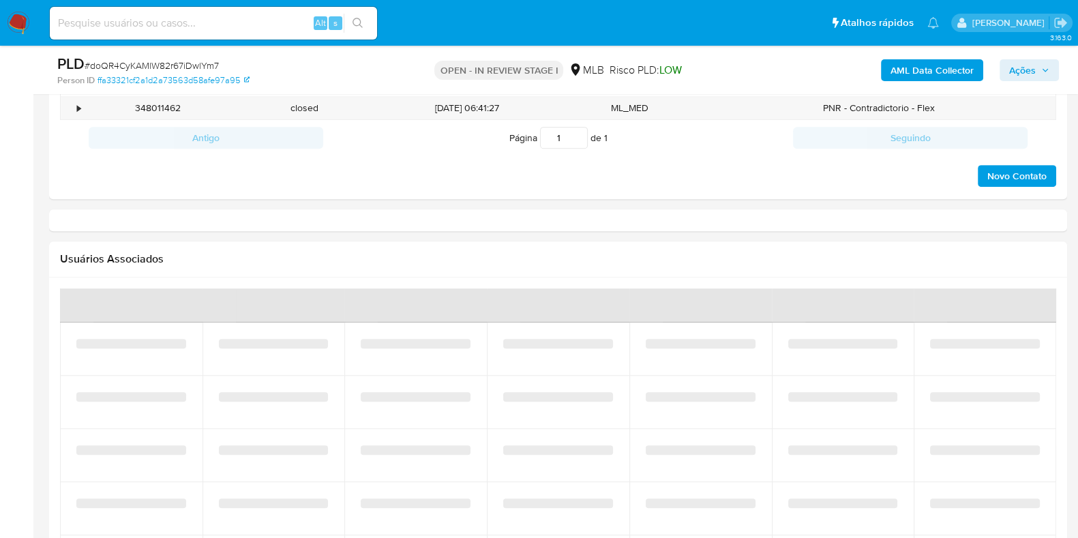
select select "10"
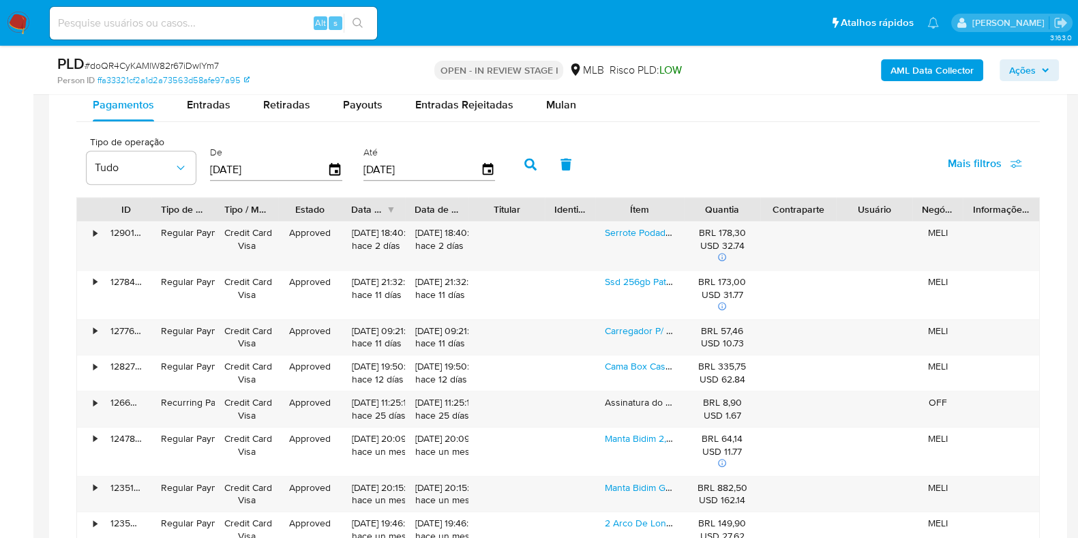
scroll to position [1023, 0]
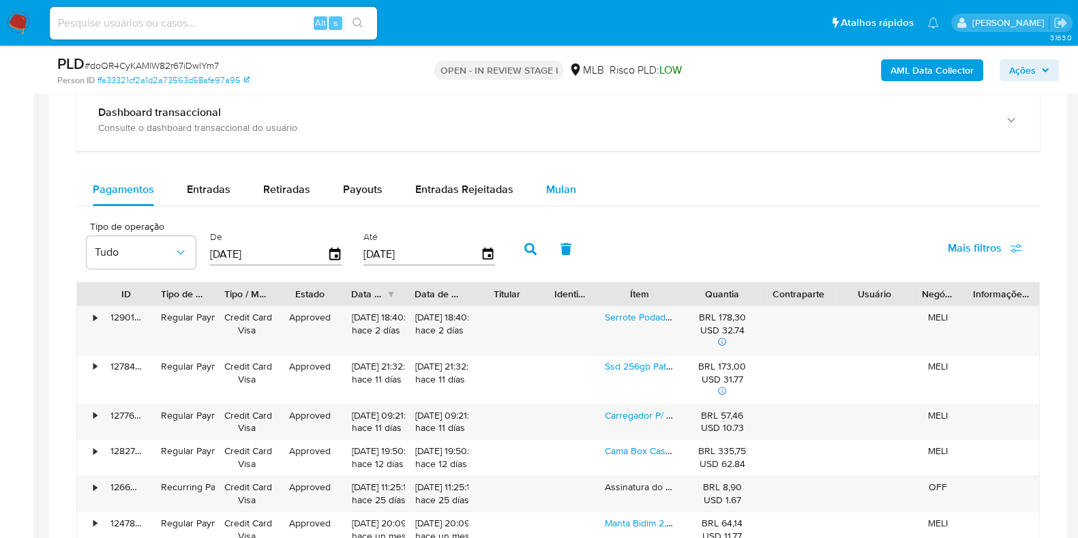
click at [561, 188] on span "Mulan" at bounding box center [561, 189] width 30 height 16
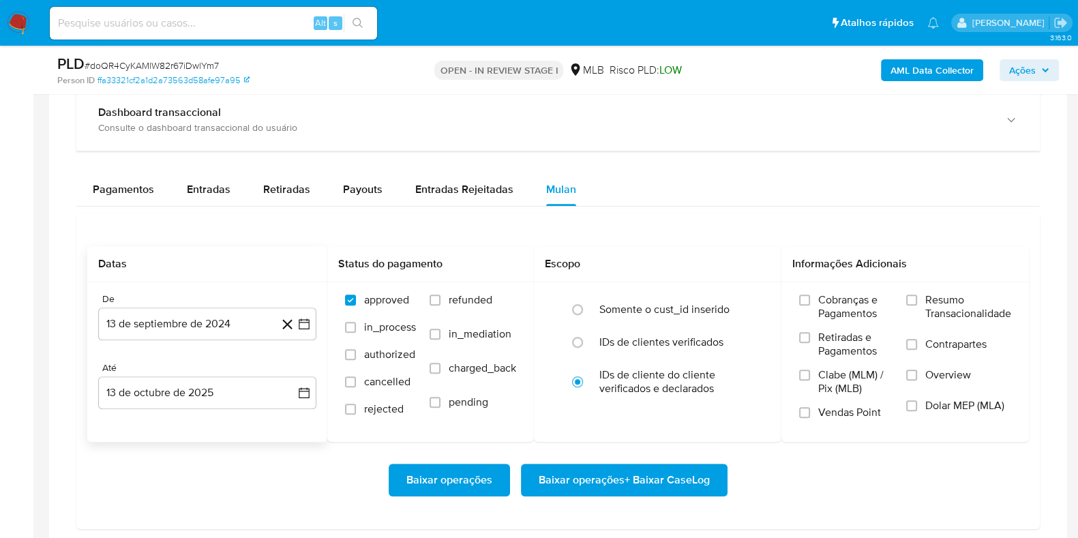
drag, startPoint x: 243, startPoint y: 321, endPoint x: 269, endPoint y: 351, distance: 39.6
click at [242, 321] on button "13 de septiembre de 2024" at bounding box center [207, 324] width 218 height 33
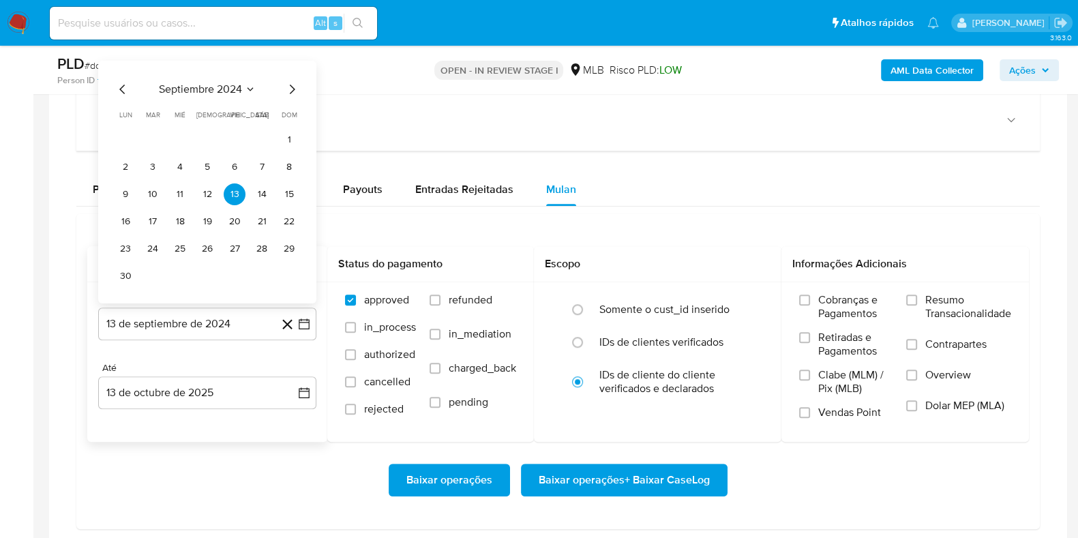
click at [242, 87] on button "septiembre 2024" at bounding box center [207, 90] width 97 height 14
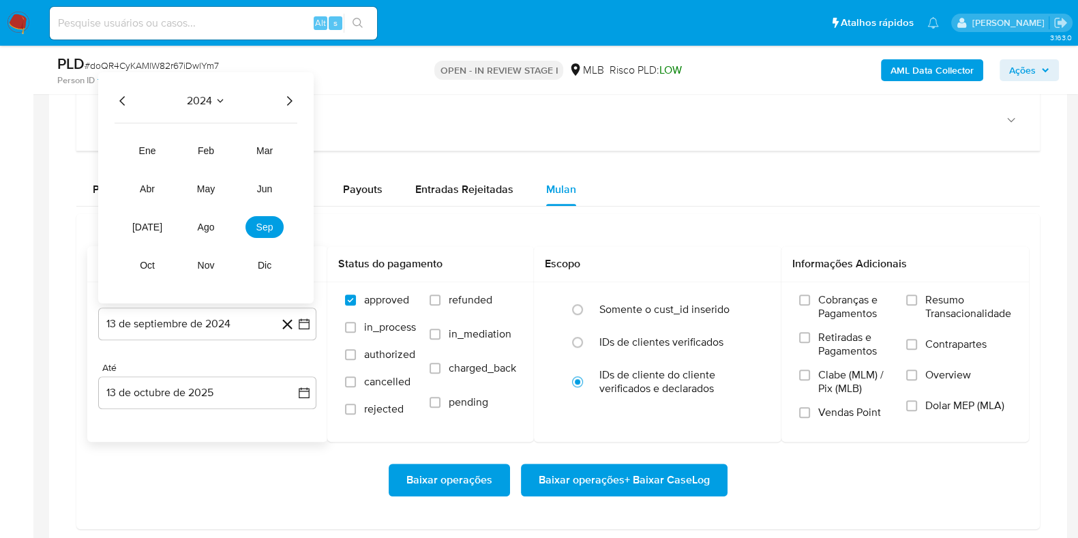
click at [293, 100] on icon "Año siguiente" at bounding box center [289, 101] width 16 height 16
click at [259, 141] on button "mar" at bounding box center [264, 151] width 38 height 22
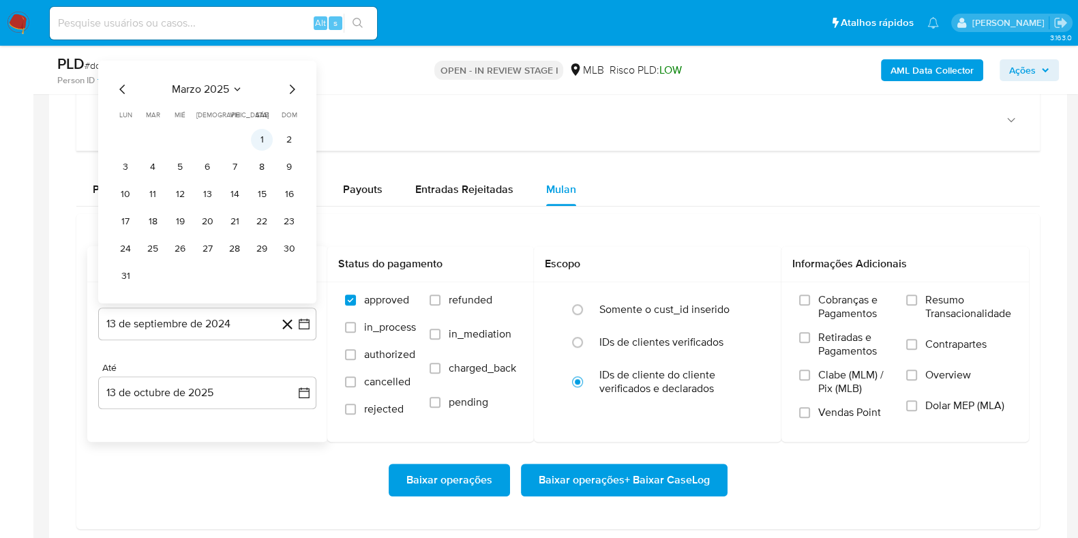
click at [262, 137] on button "1" at bounding box center [262, 140] width 22 height 22
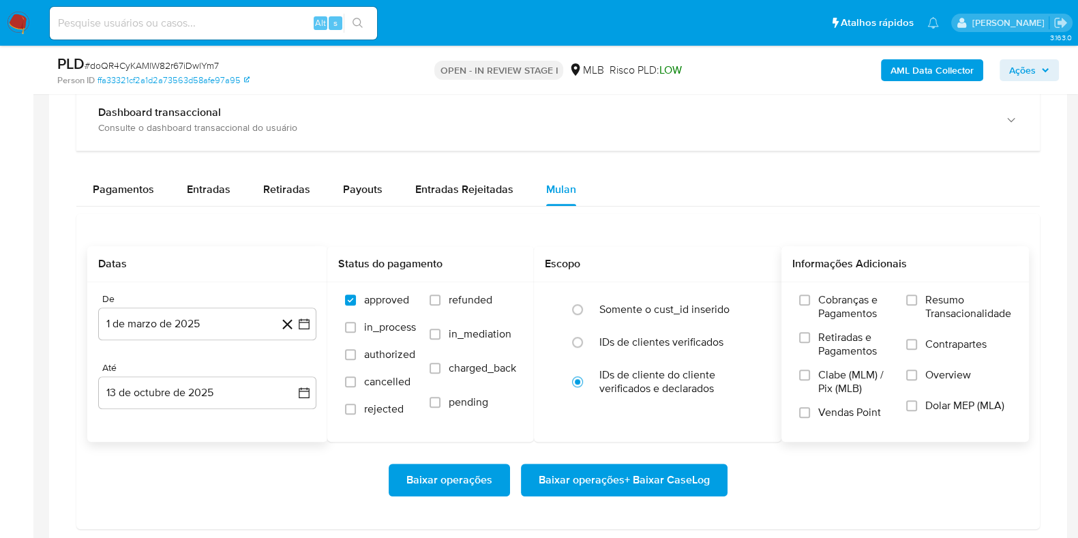
click at [928, 297] on span "Resumo Transacionalidade" at bounding box center [968, 306] width 86 height 27
click at [917, 297] on input "Resumo Transacionalidade" at bounding box center [911, 300] width 11 height 11
click at [663, 475] on span "Baixar operações + Baixar CaseLog" at bounding box center [624, 480] width 171 height 30
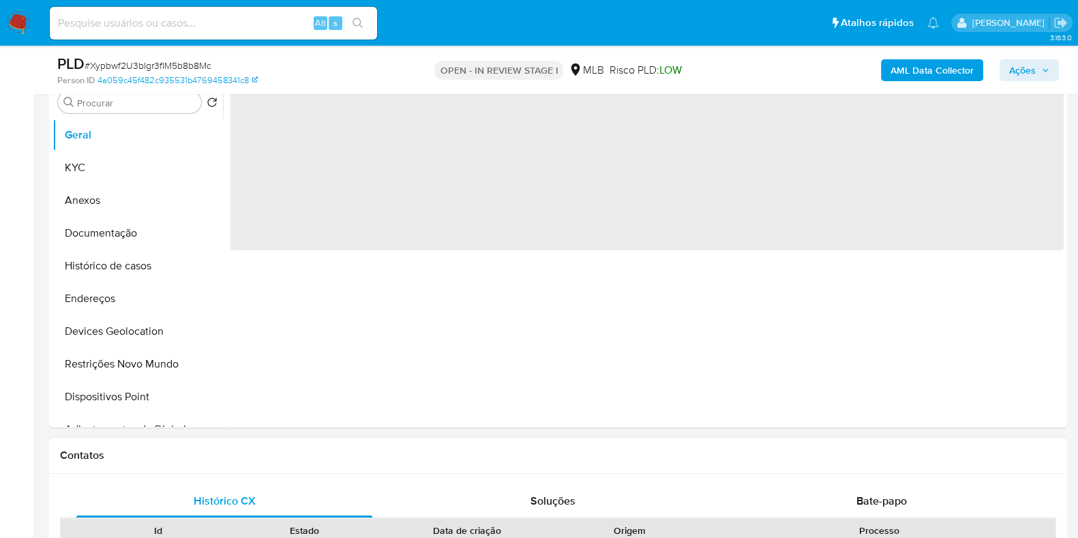
scroll to position [511, 0]
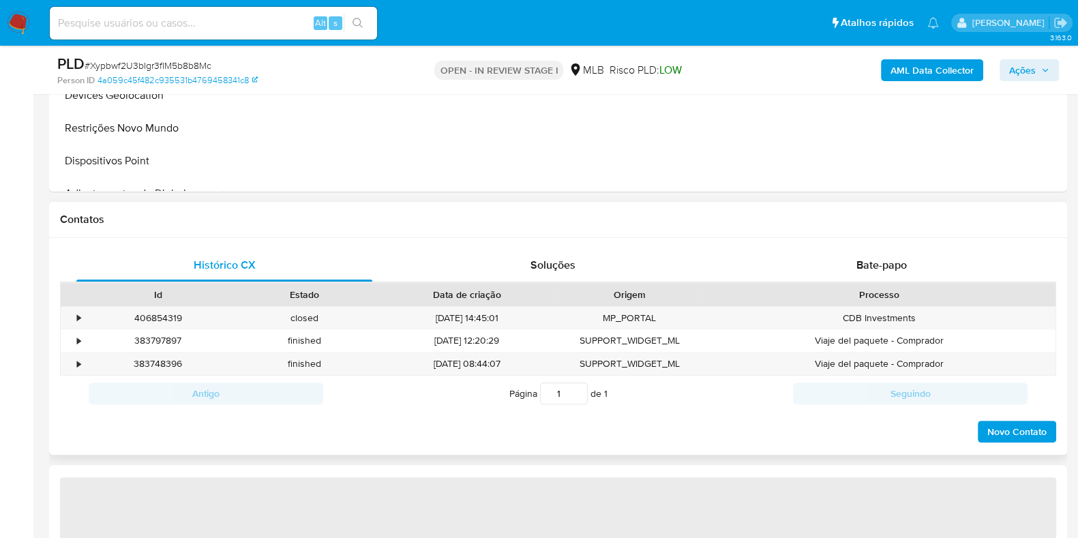
select select "10"
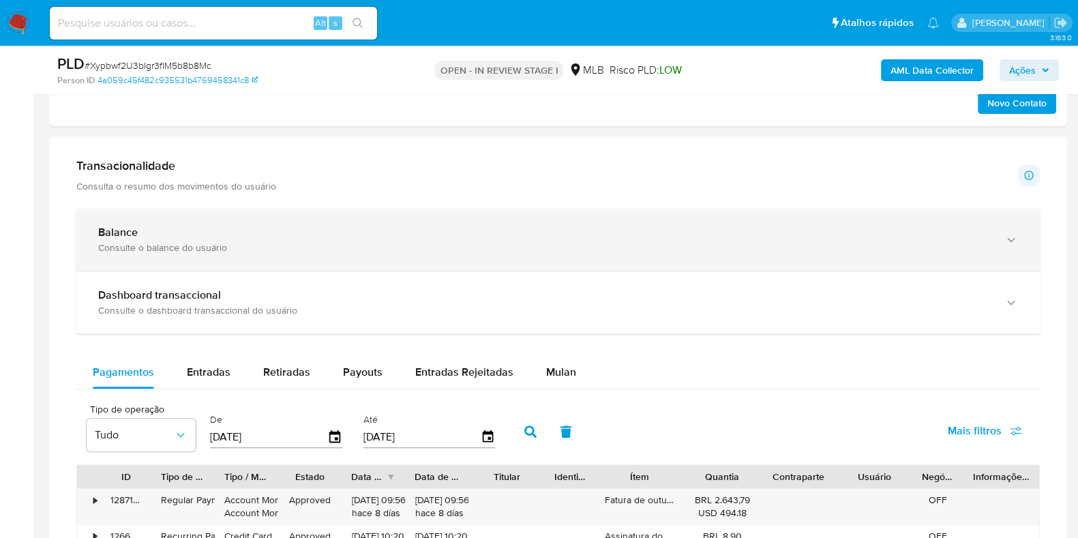
scroll to position [938, 0]
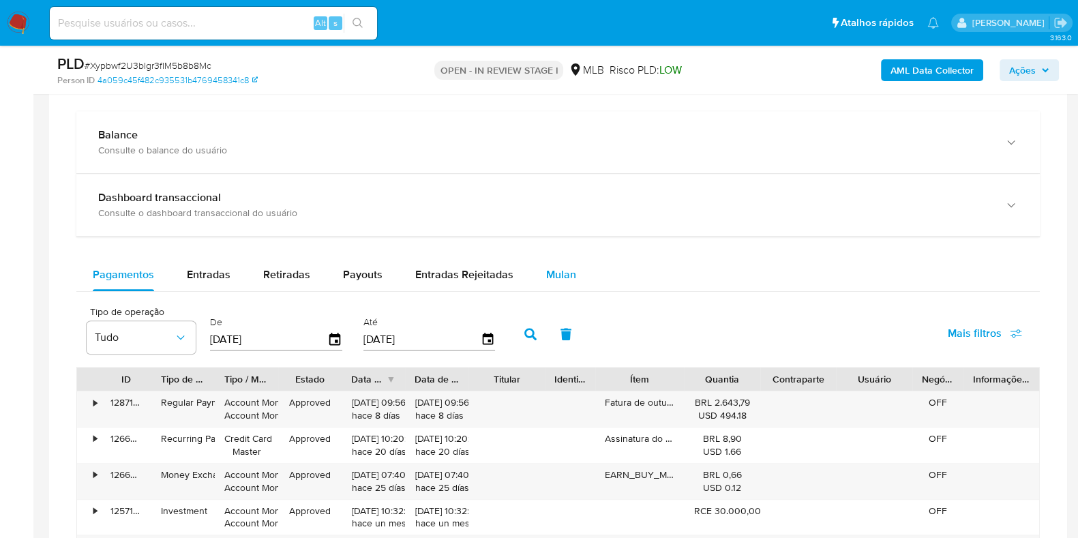
drag, startPoint x: 541, startPoint y: 271, endPoint x: 535, endPoint y: 262, distance: 10.8
click at [546, 271] on span "Mulan" at bounding box center [561, 275] width 30 height 16
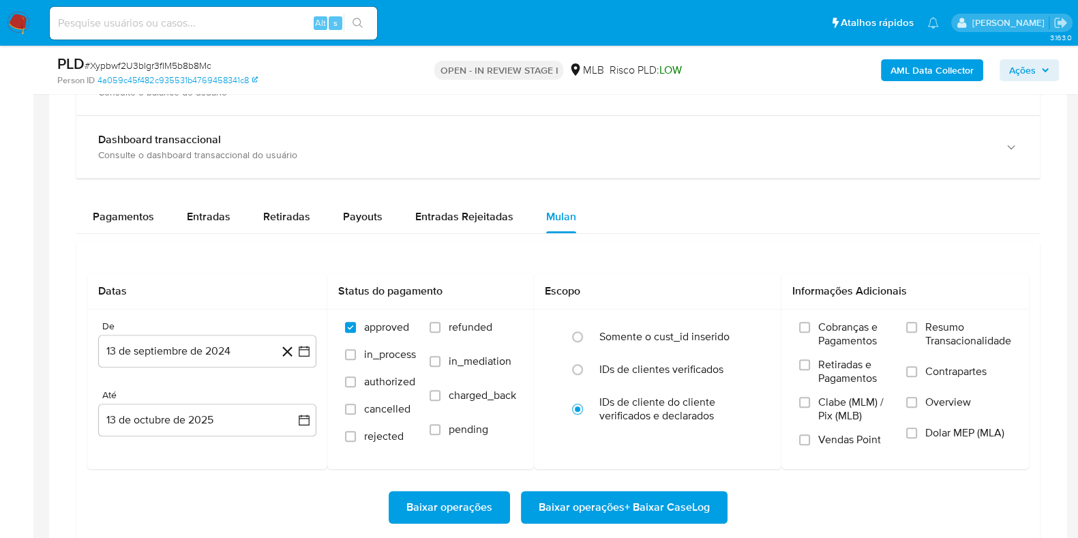
scroll to position [1023, 0]
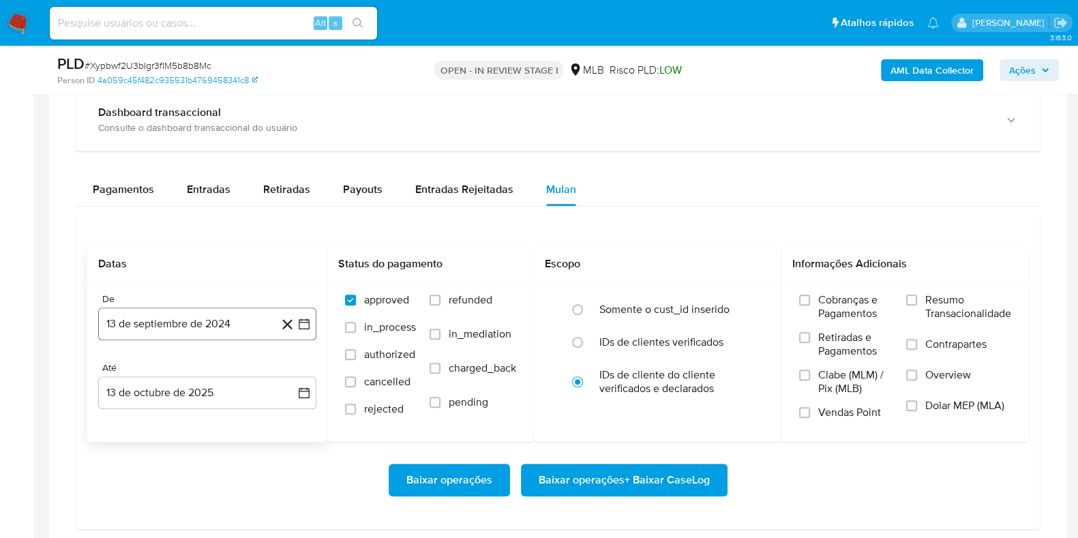
click at [227, 319] on button "13 de septiembre de 2024" at bounding box center [207, 324] width 218 height 33
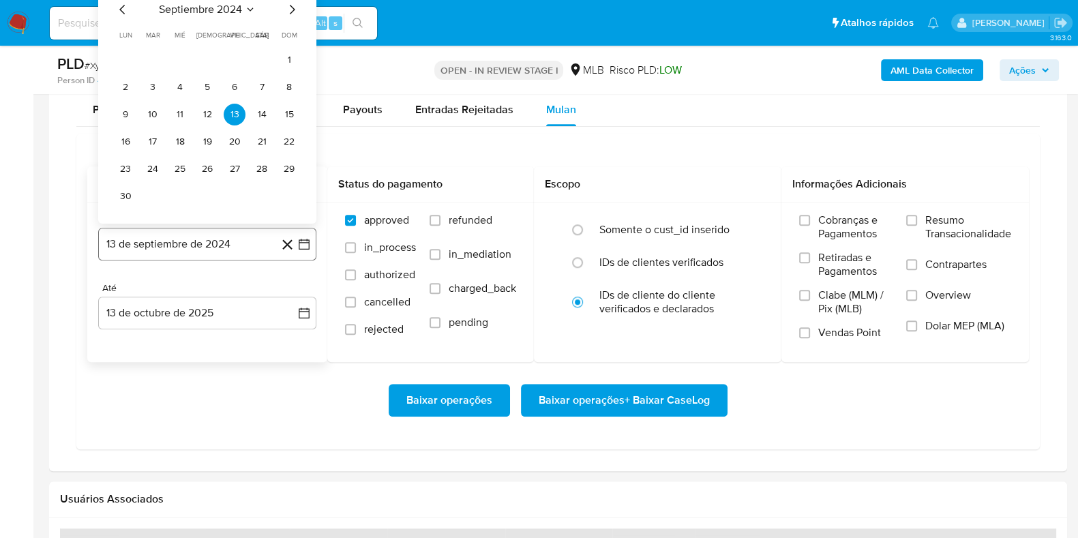
scroll to position [1107, 0]
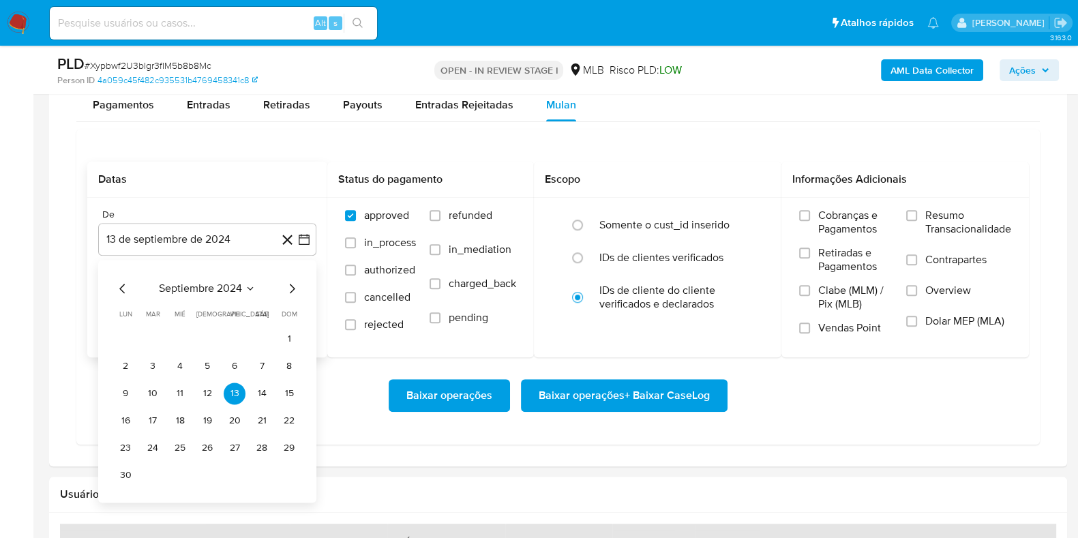
click at [244, 282] on button "septiembre 2024" at bounding box center [207, 289] width 97 height 14
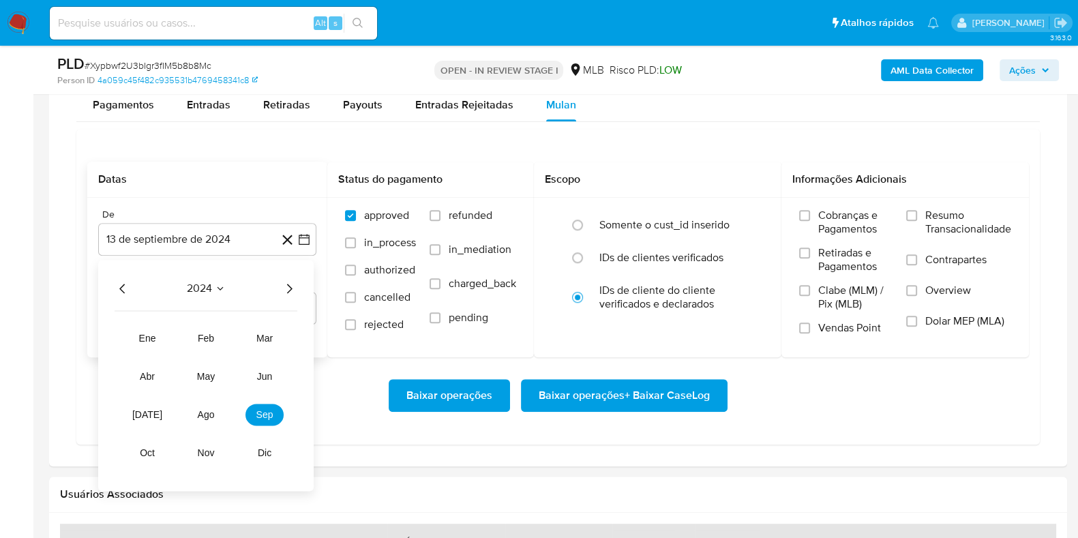
click at [288, 284] on icon "Año siguiente" at bounding box center [289, 288] width 16 height 16
click at [263, 335] on span "mar" at bounding box center [264, 338] width 16 height 11
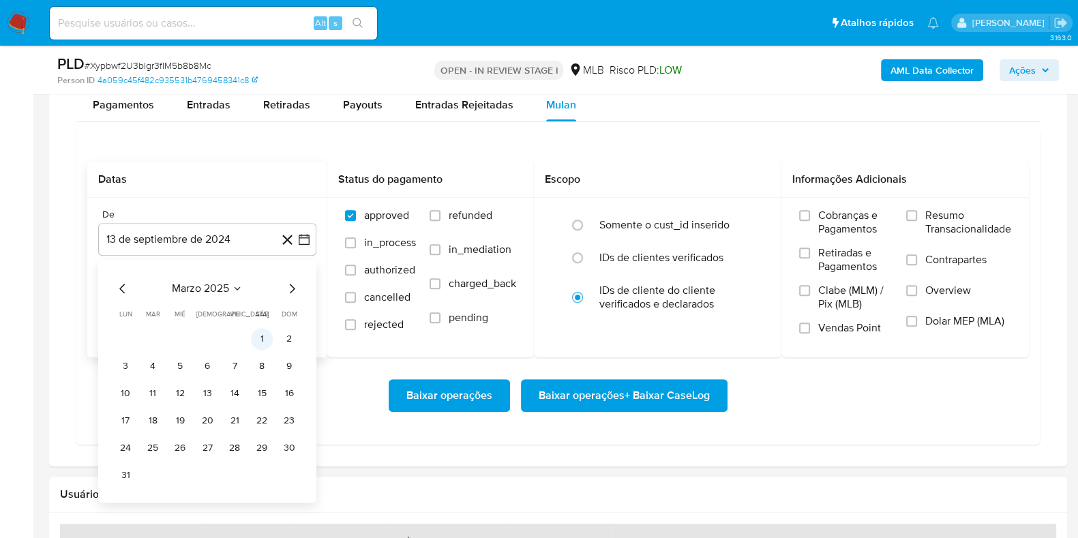
click at [256, 335] on button "1" at bounding box center [262, 339] width 22 height 22
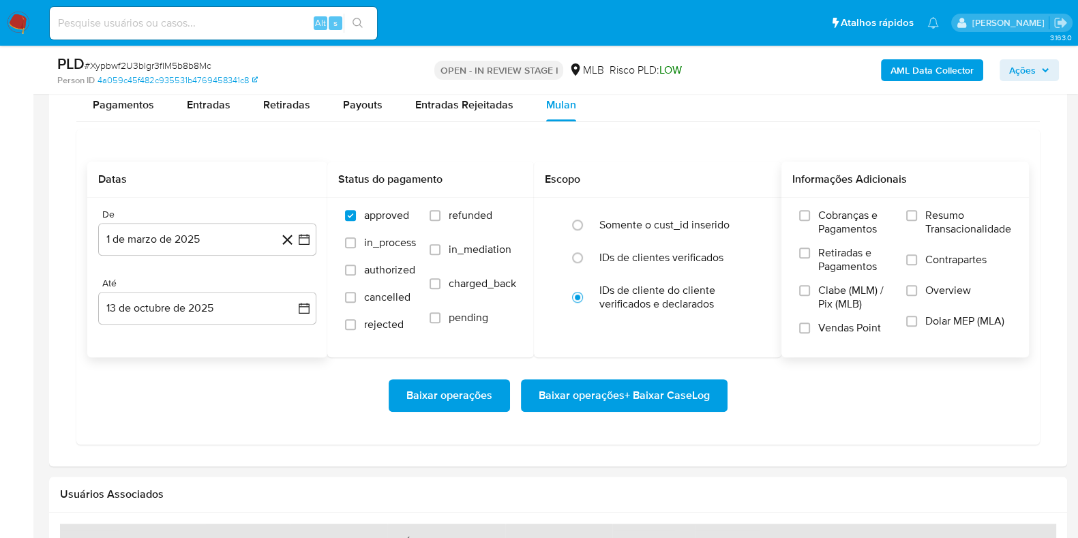
click at [921, 211] on label "Resumo Transacionalidade" at bounding box center [958, 231] width 105 height 44
click at [917, 211] on input "Resumo Transacionalidade" at bounding box center [911, 215] width 11 height 11
click at [640, 389] on span "Baixar operações + Baixar CaseLog" at bounding box center [624, 396] width 171 height 30
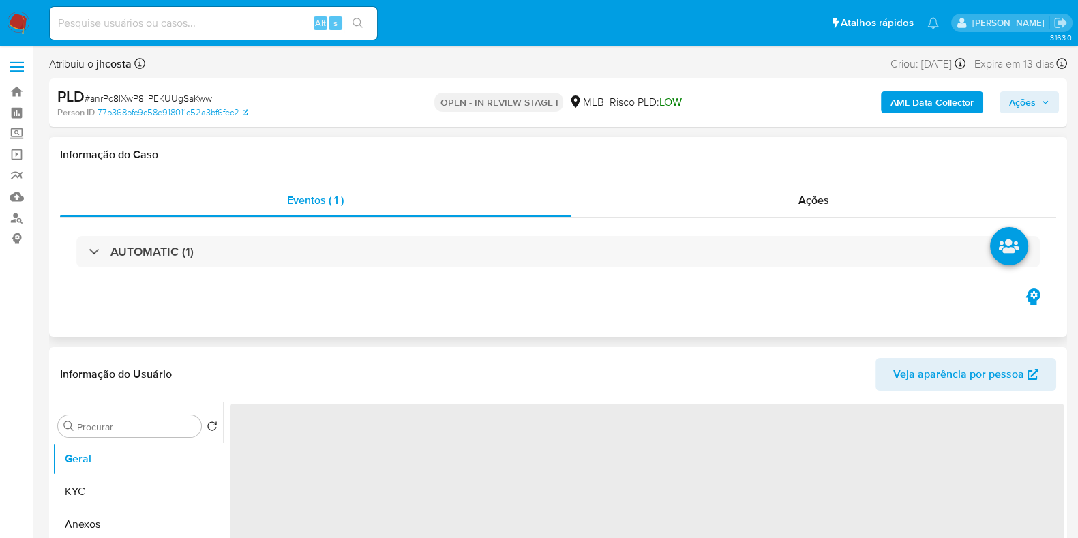
select select "10"
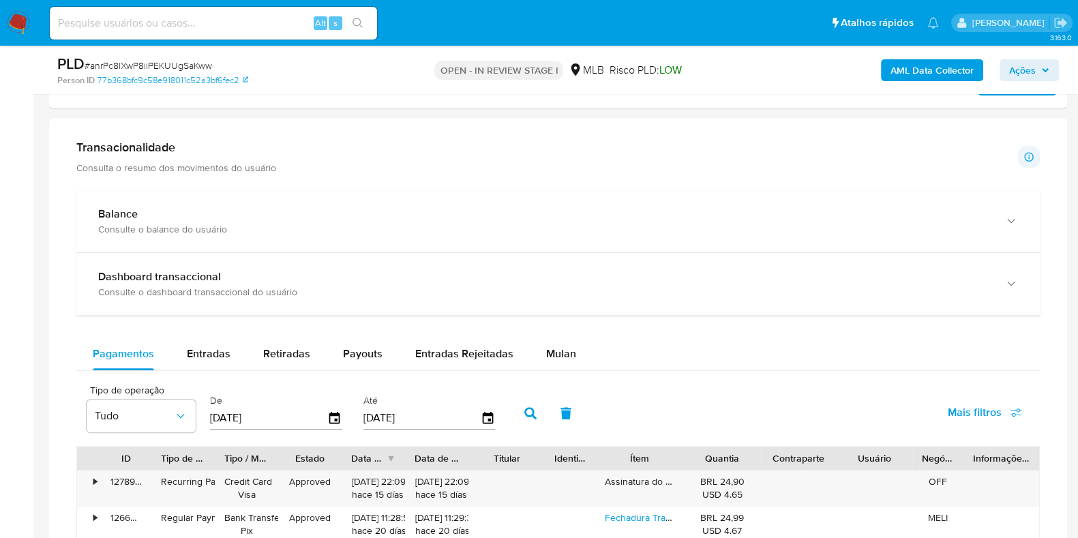
scroll to position [938, 0]
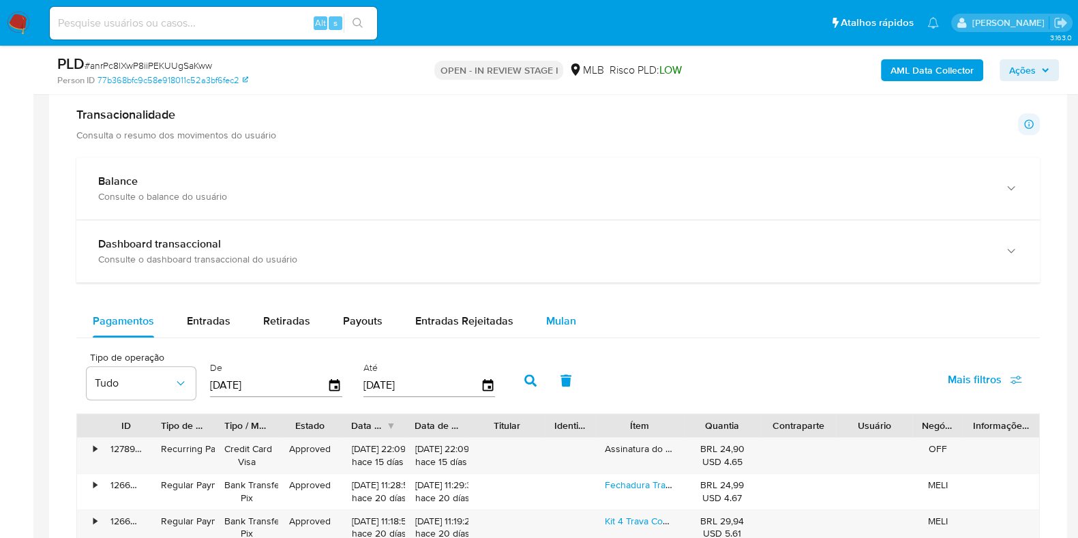
click at [546, 308] on div "Mulan" at bounding box center [561, 321] width 30 height 33
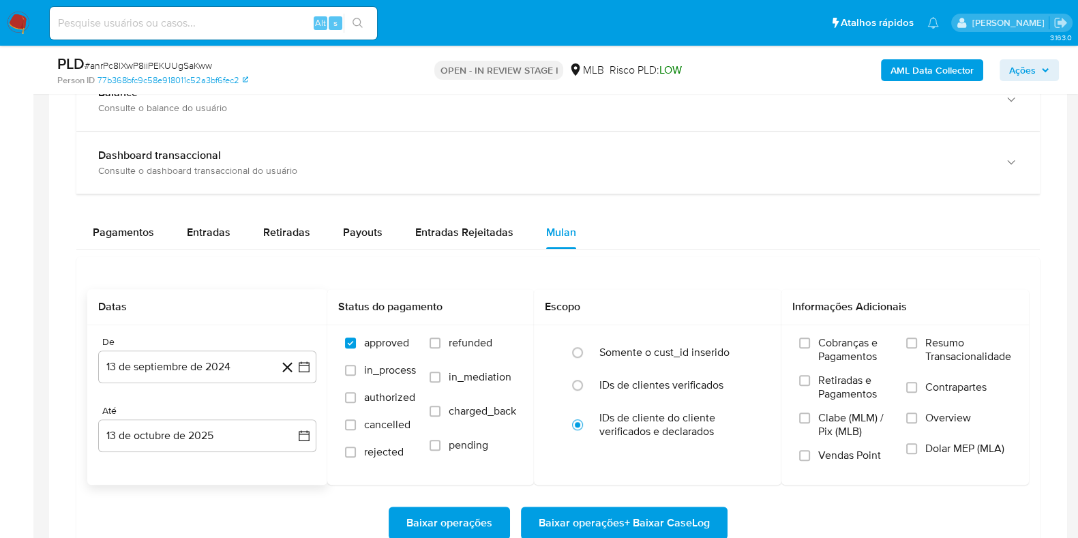
scroll to position [1107, 0]
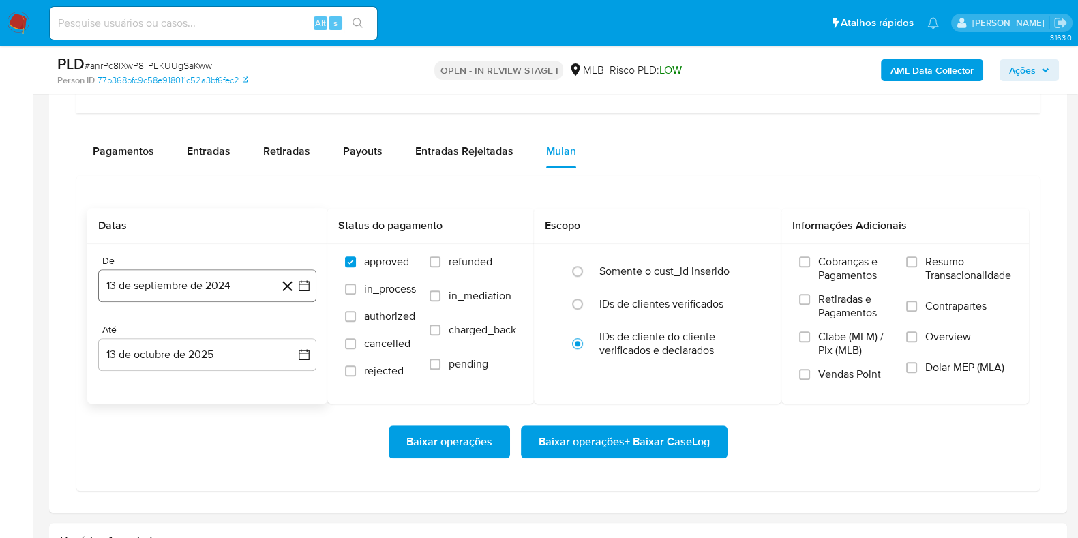
click at [199, 286] on button "13 de septiembre de 2024" at bounding box center [207, 285] width 218 height 33
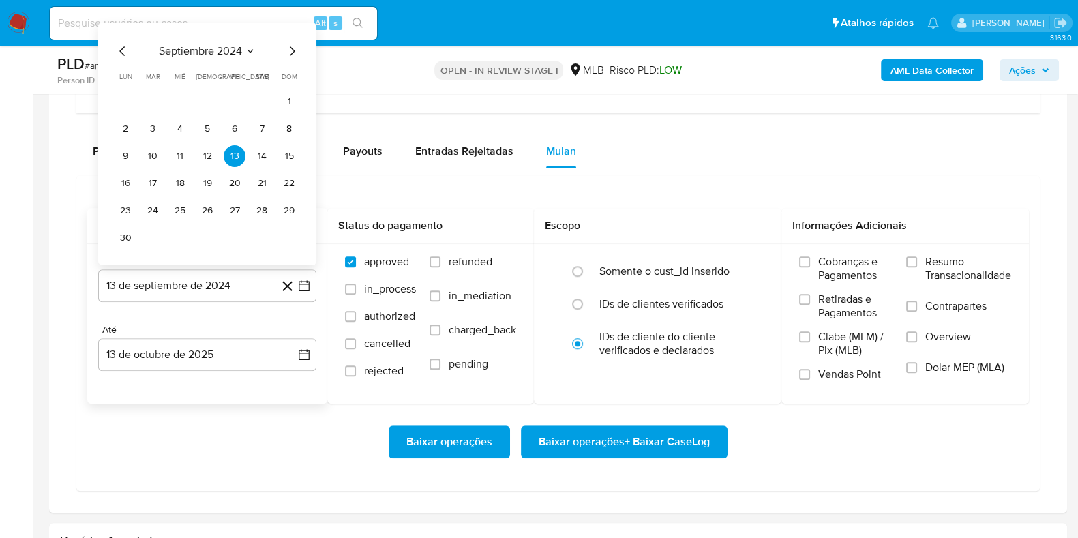
click at [229, 51] on span "septiembre 2024" at bounding box center [200, 51] width 83 height 14
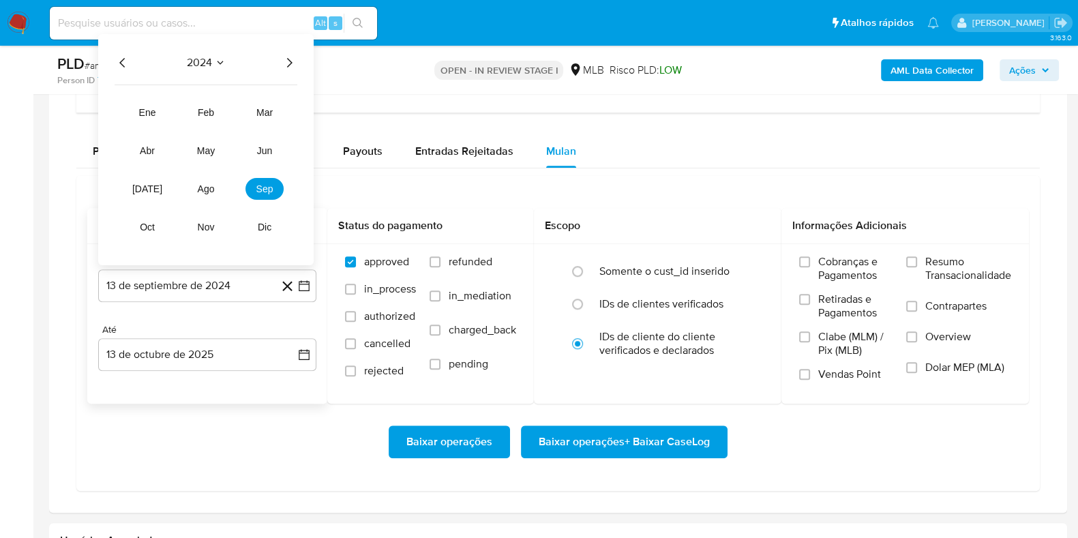
click at [293, 57] on icon "Año siguiente" at bounding box center [289, 63] width 16 height 16
click at [274, 108] on button "mar" at bounding box center [264, 113] width 38 height 22
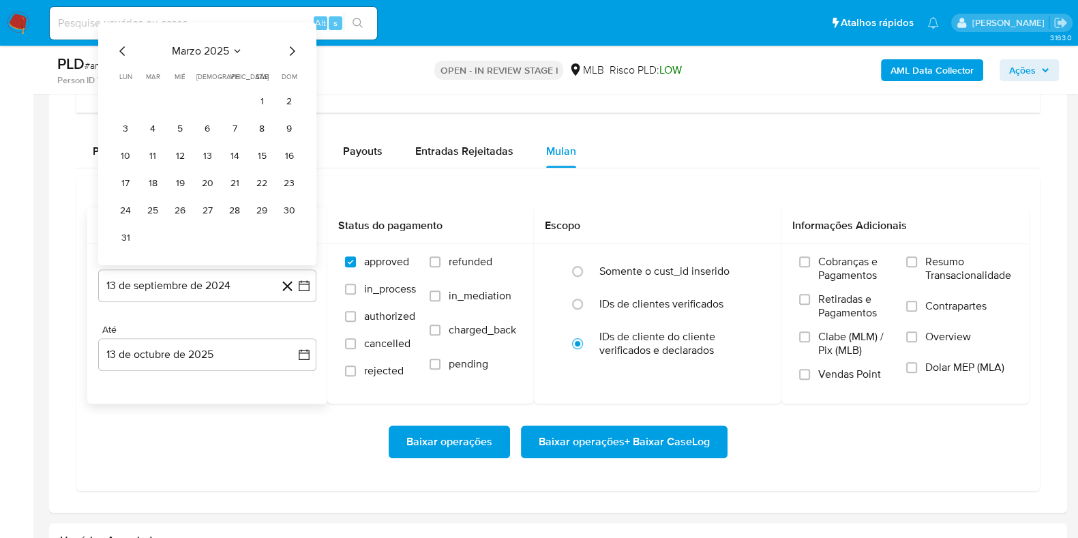
click at [264, 94] on button "1" at bounding box center [262, 102] width 22 height 22
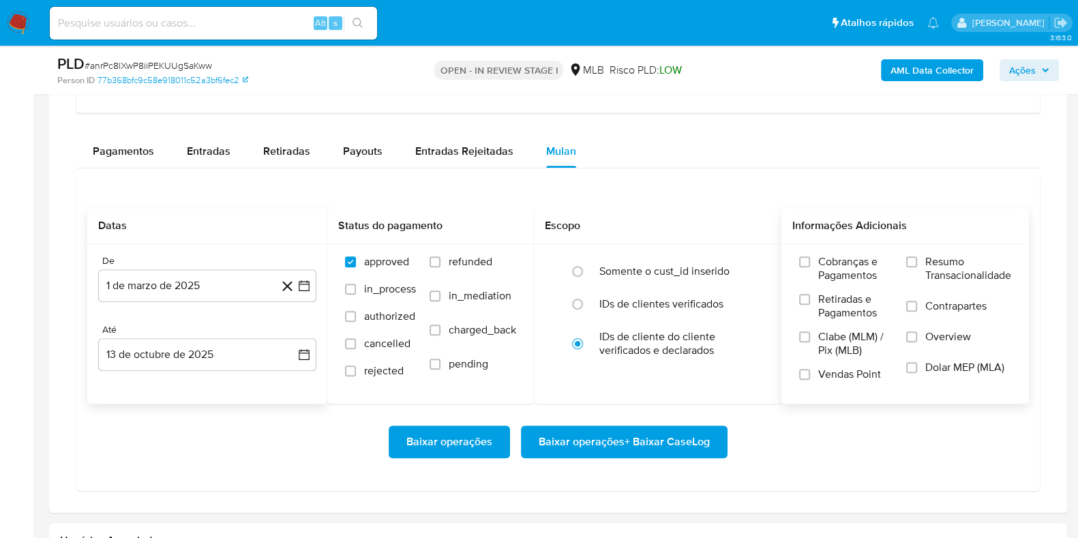
click at [920, 255] on label "Resumo Transacionalidade" at bounding box center [958, 277] width 105 height 44
click at [917, 256] on input "Resumo Transacionalidade" at bounding box center [911, 261] width 11 height 11
click at [651, 433] on span "Baixar operações + Baixar CaseLog" at bounding box center [624, 442] width 171 height 30
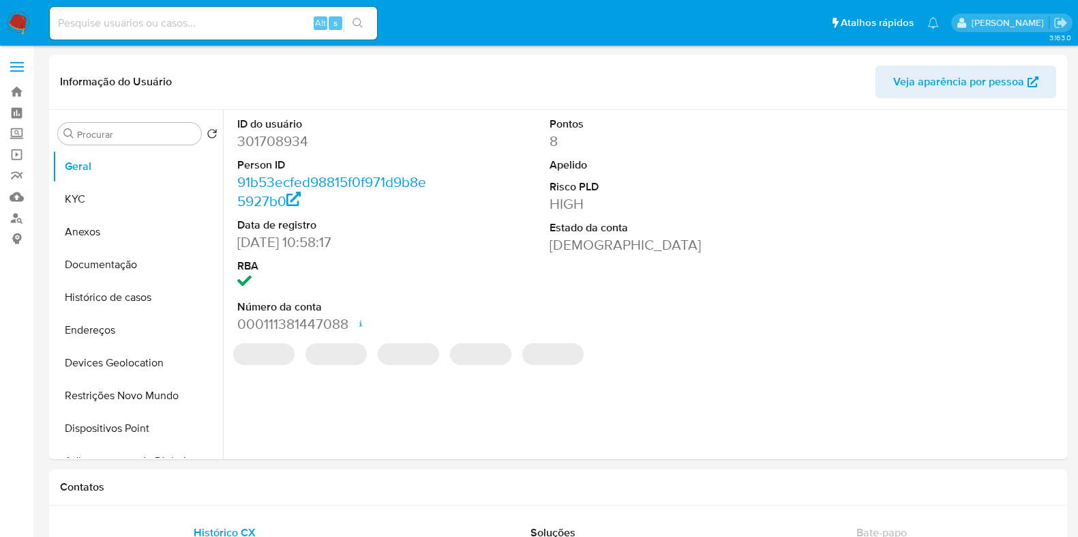
select select "10"
